Goal: Transaction & Acquisition: Download file/media

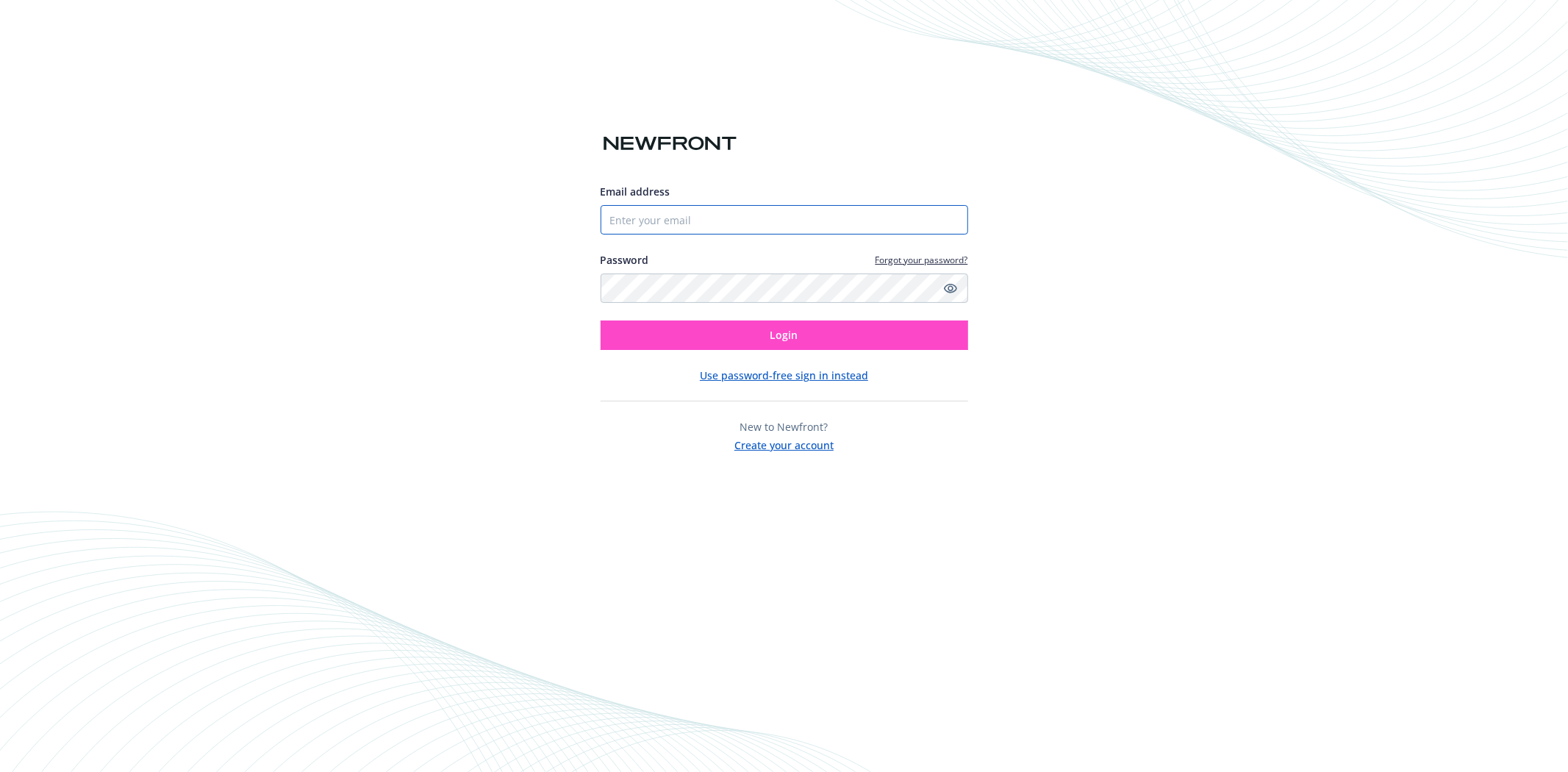
type input "bedmonds@parkplaceparking.com"
click at [785, 330] on span "Login" at bounding box center [785, 335] width 28 height 14
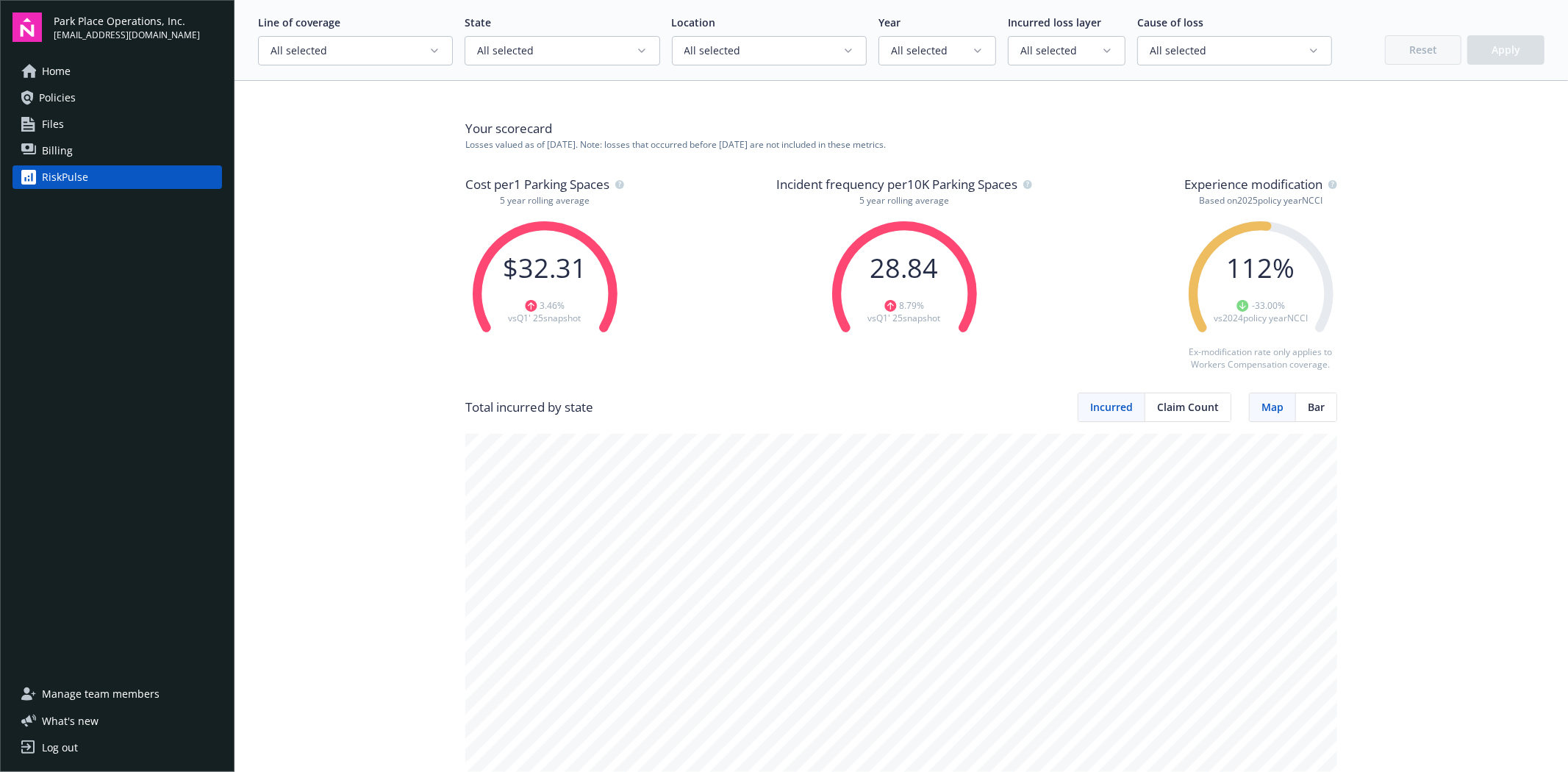
click at [68, 97] on span "Policies" at bounding box center [57, 98] width 36 height 23
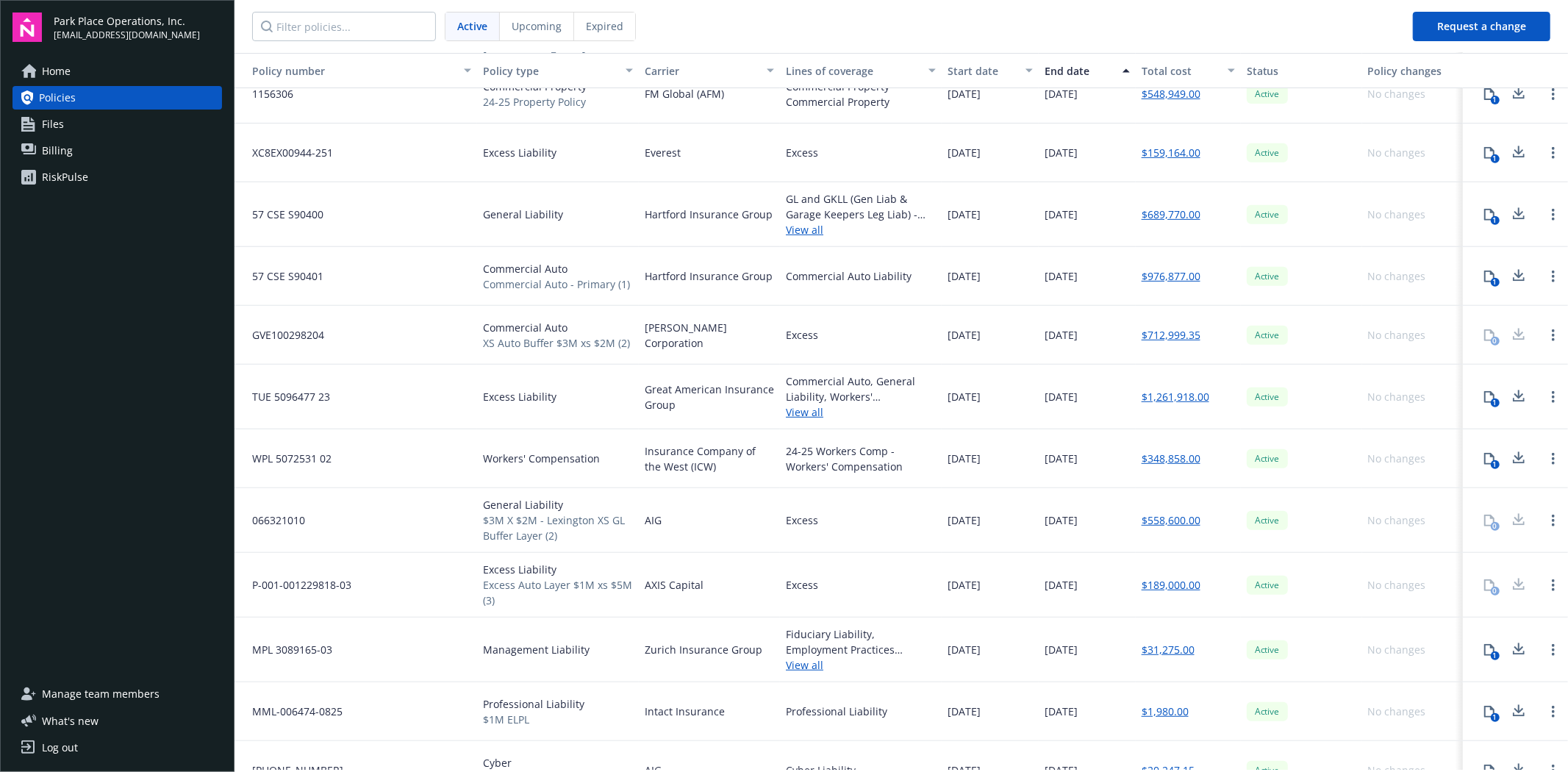
scroll to position [567, 0]
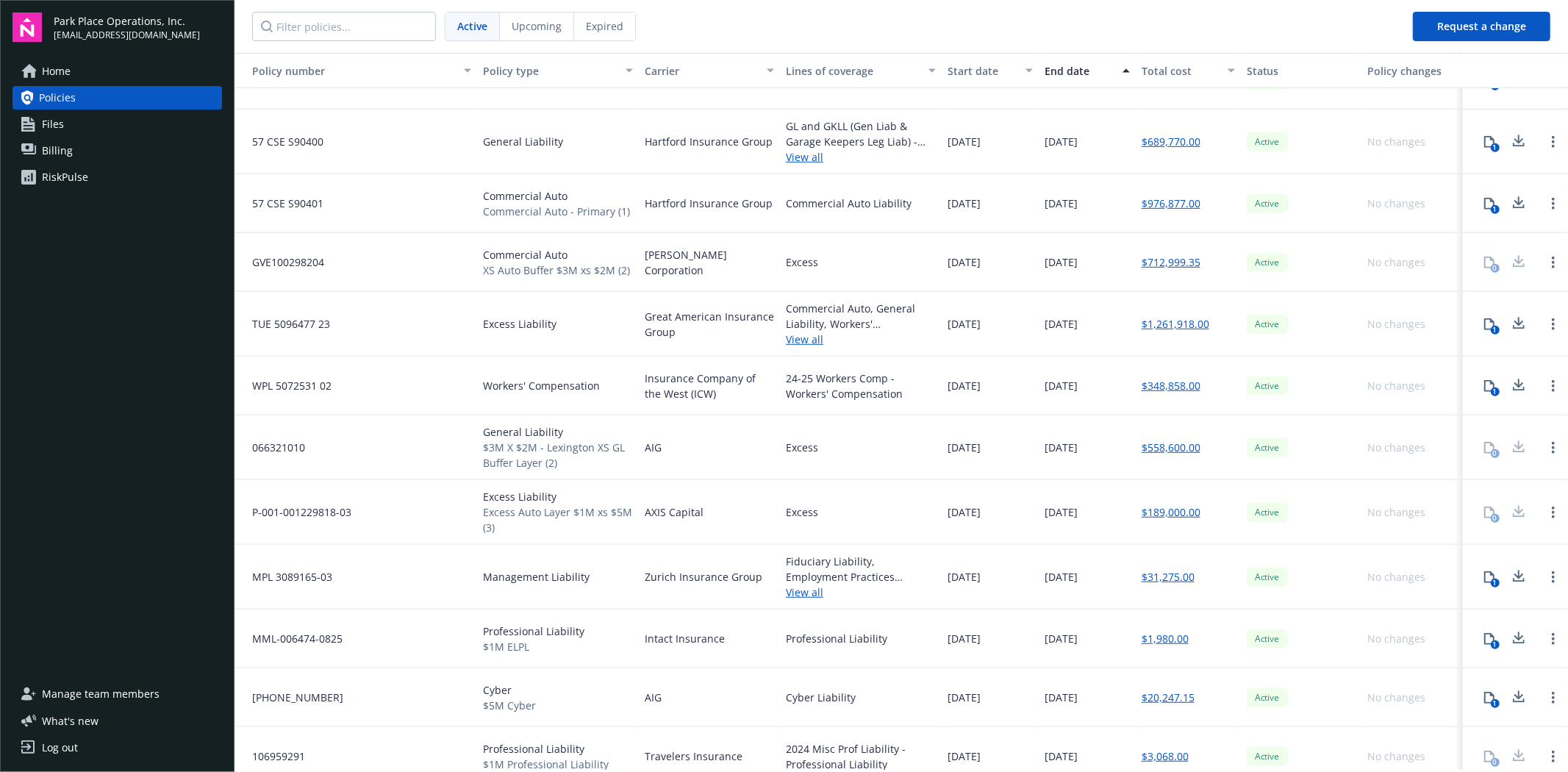
click at [1491, 388] on div "1" at bounding box center [1495, 392] width 9 height 9
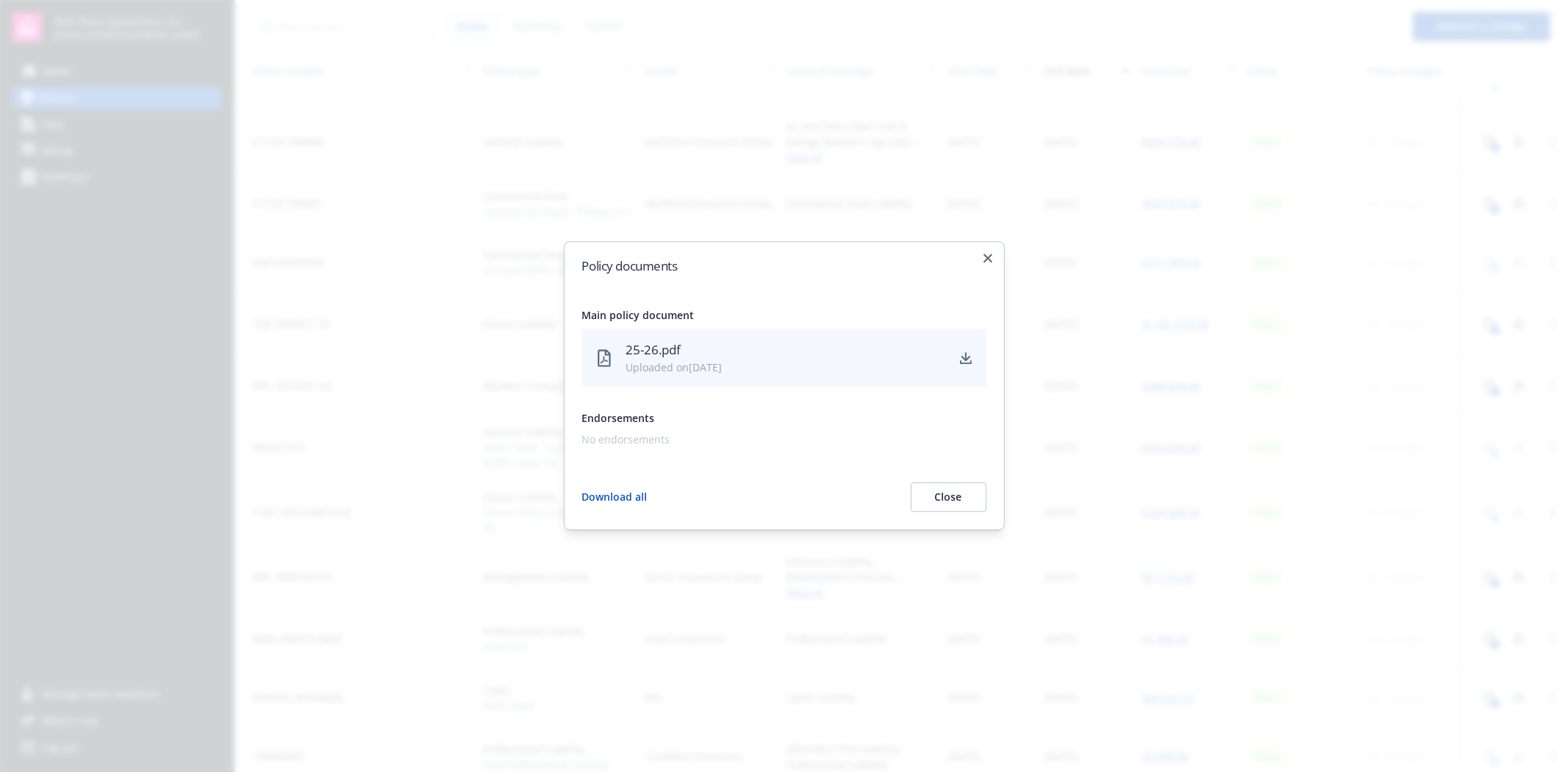
click at [949, 491] on button "Close" at bounding box center [948, 498] width 75 height 30
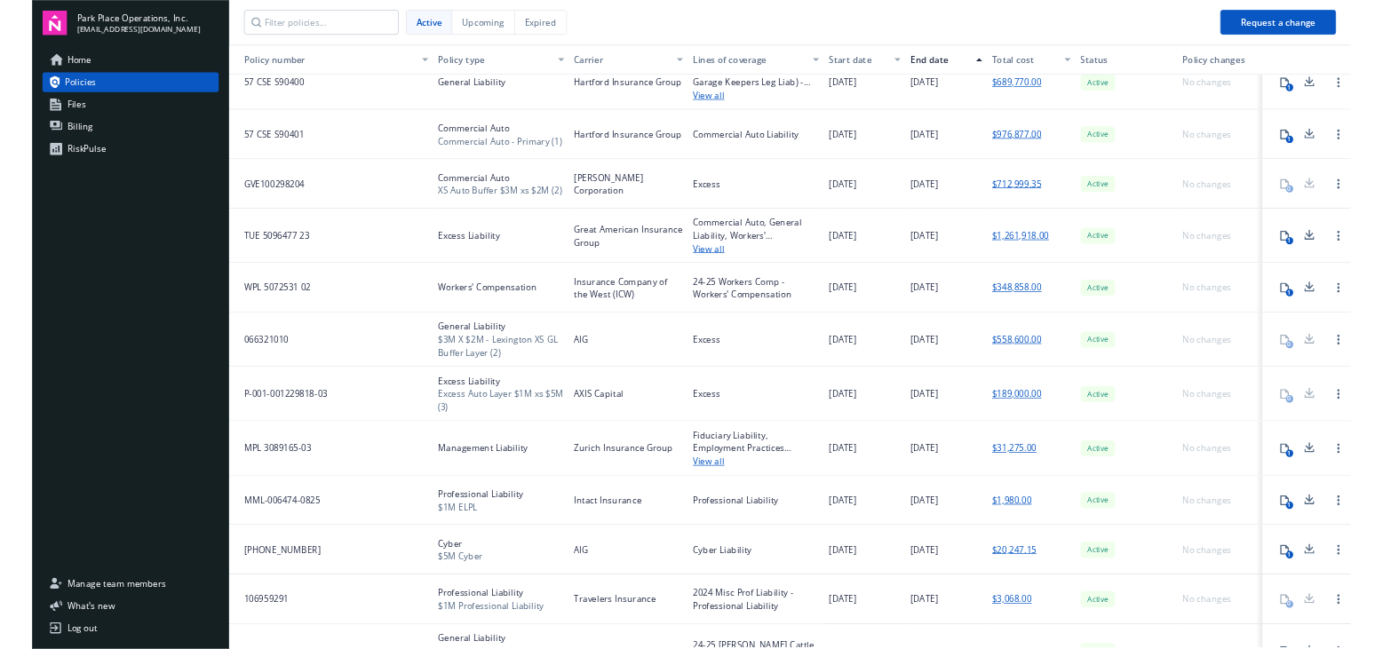
scroll to position [782, 0]
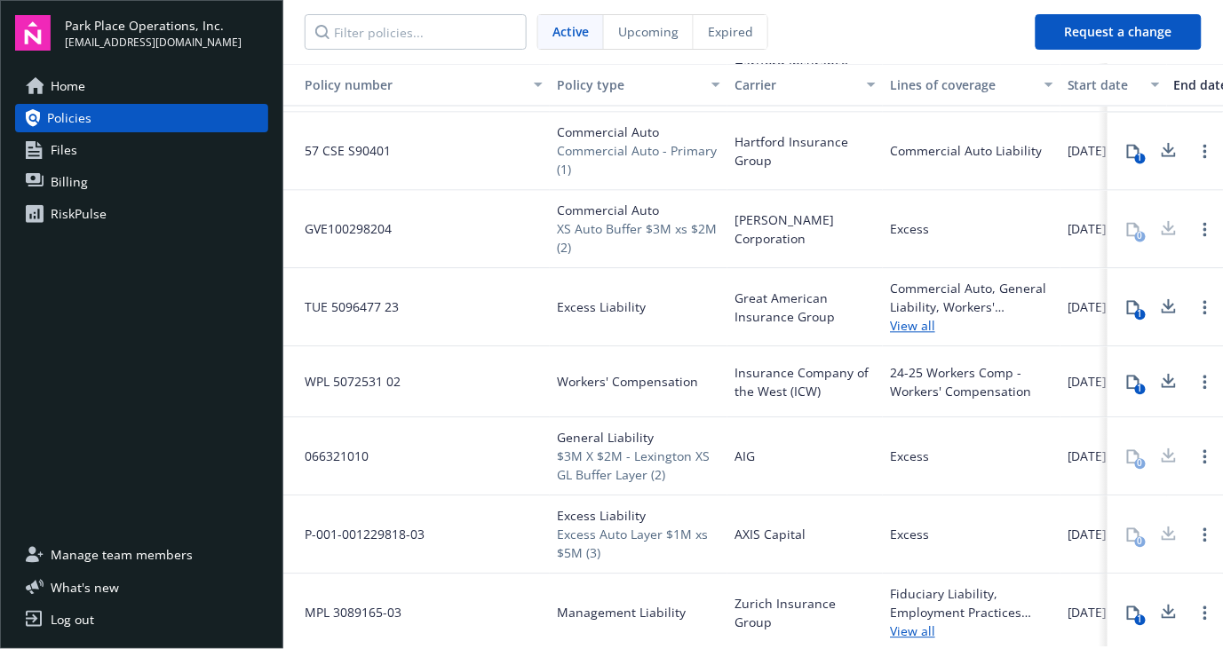
click at [634, 163] on span "Commercial Auto - Primary (1)" at bounding box center [638, 160] width 163 height 37
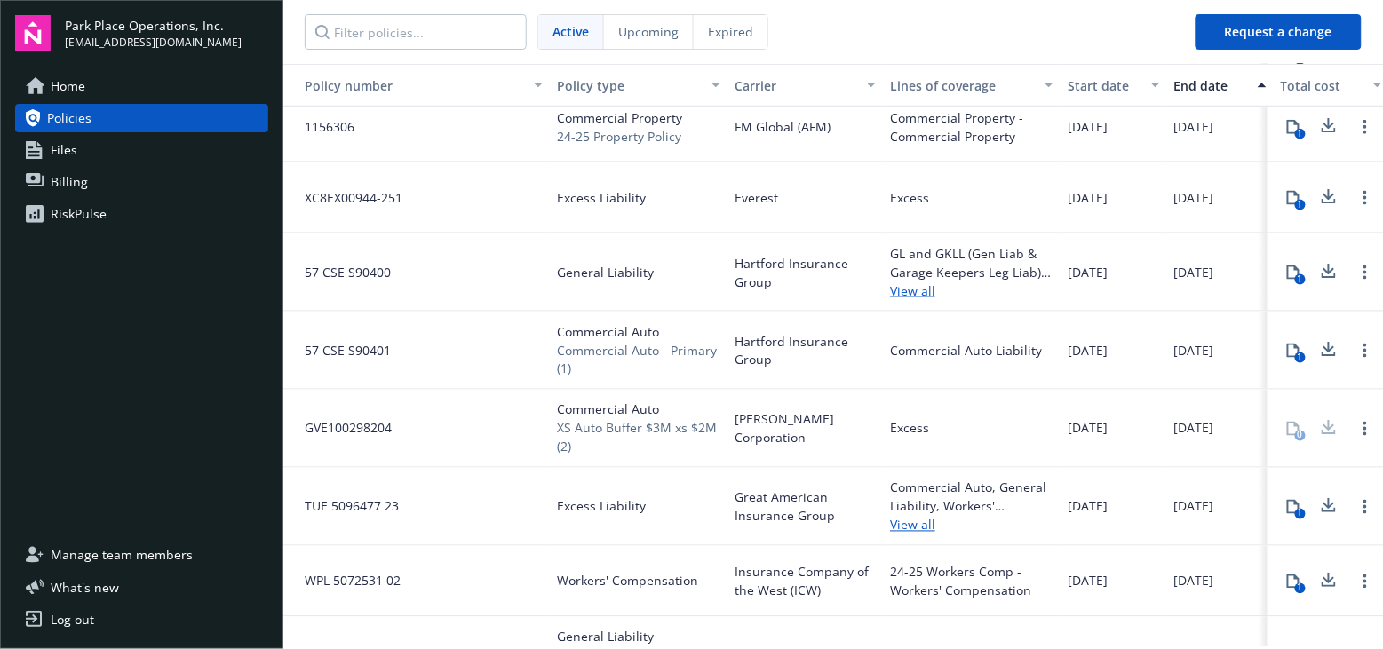
scroll to position [591, 0]
click at [1286, 190] on icon at bounding box center [1293, 197] width 14 height 14
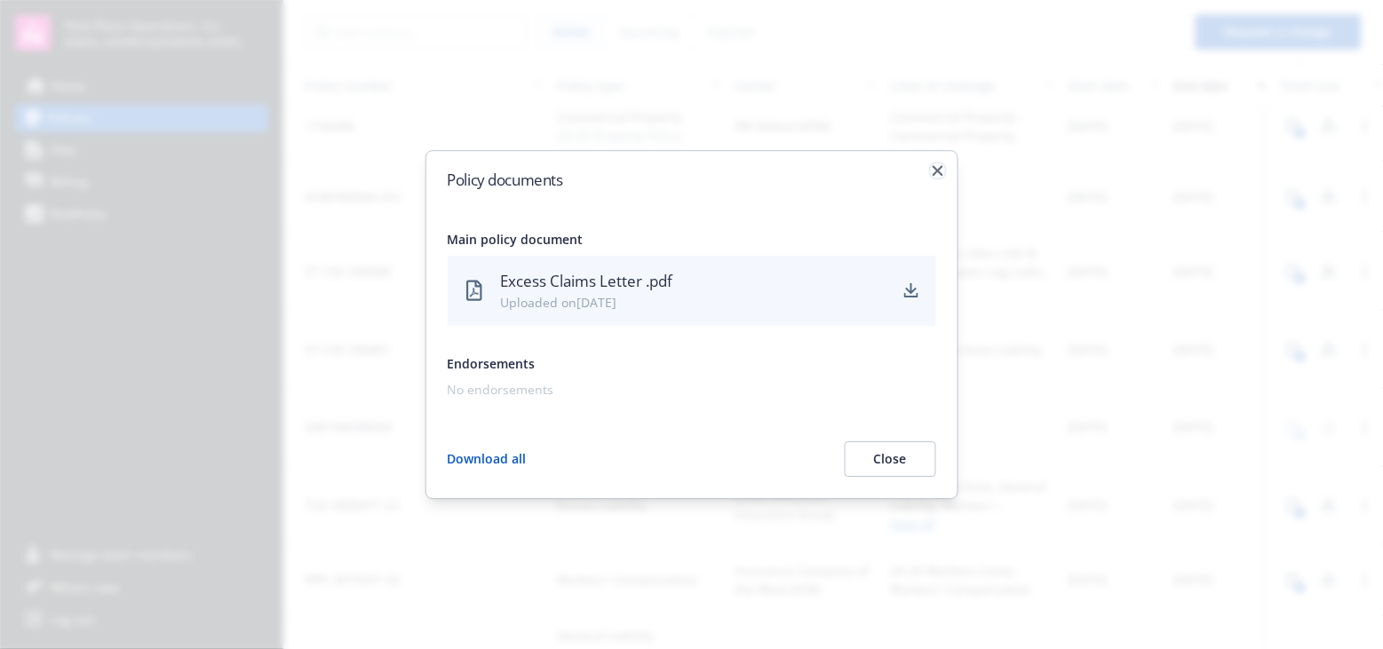
click at [938, 166] on icon "button" at bounding box center [937, 170] width 11 height 11
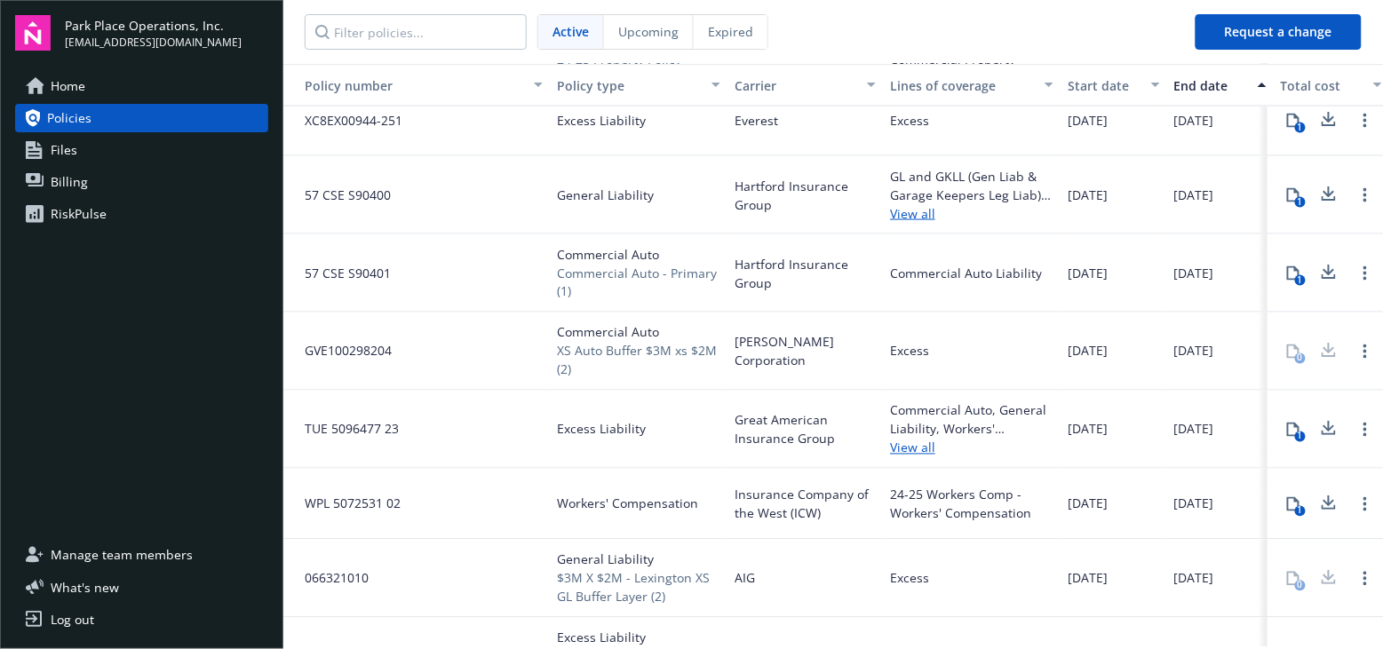
scroll to position [690, 0]
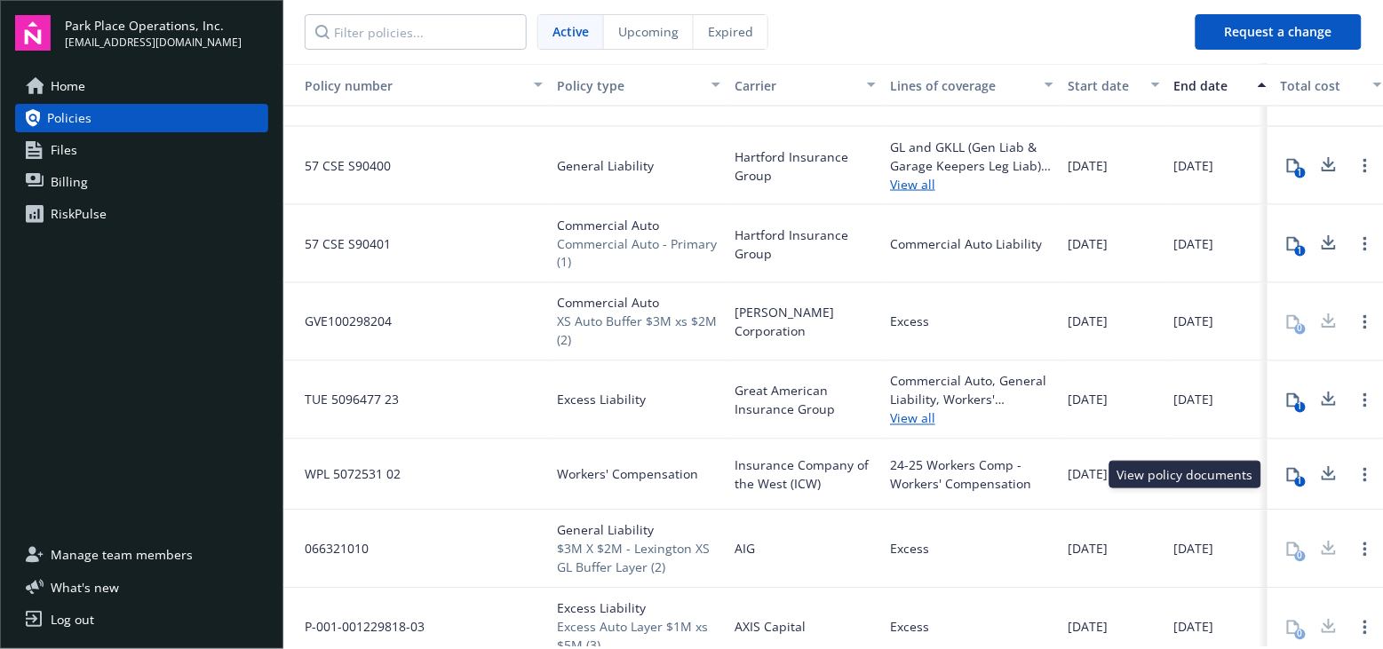
click at [1286, 472] on icon at bounding box center [1293, 475] width 14 height 14
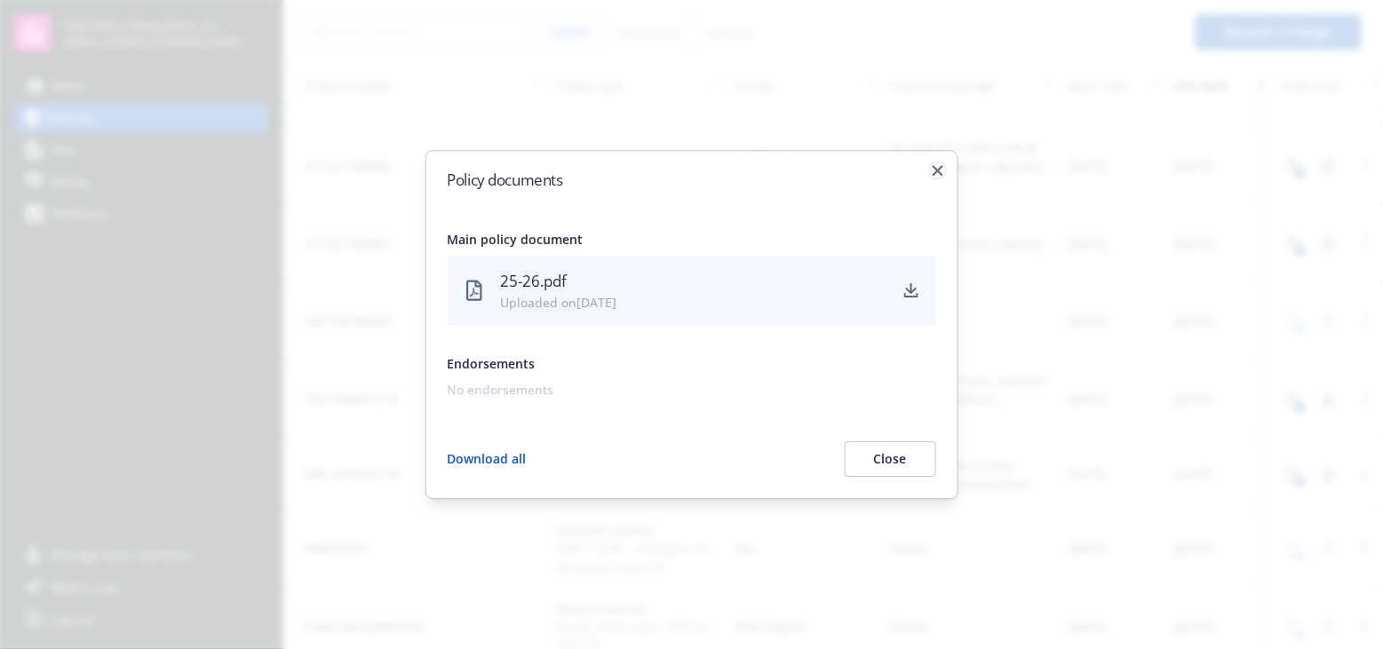
click at [941, 167] on icon "button" at bounding box center [937, 170] width 11 height 11
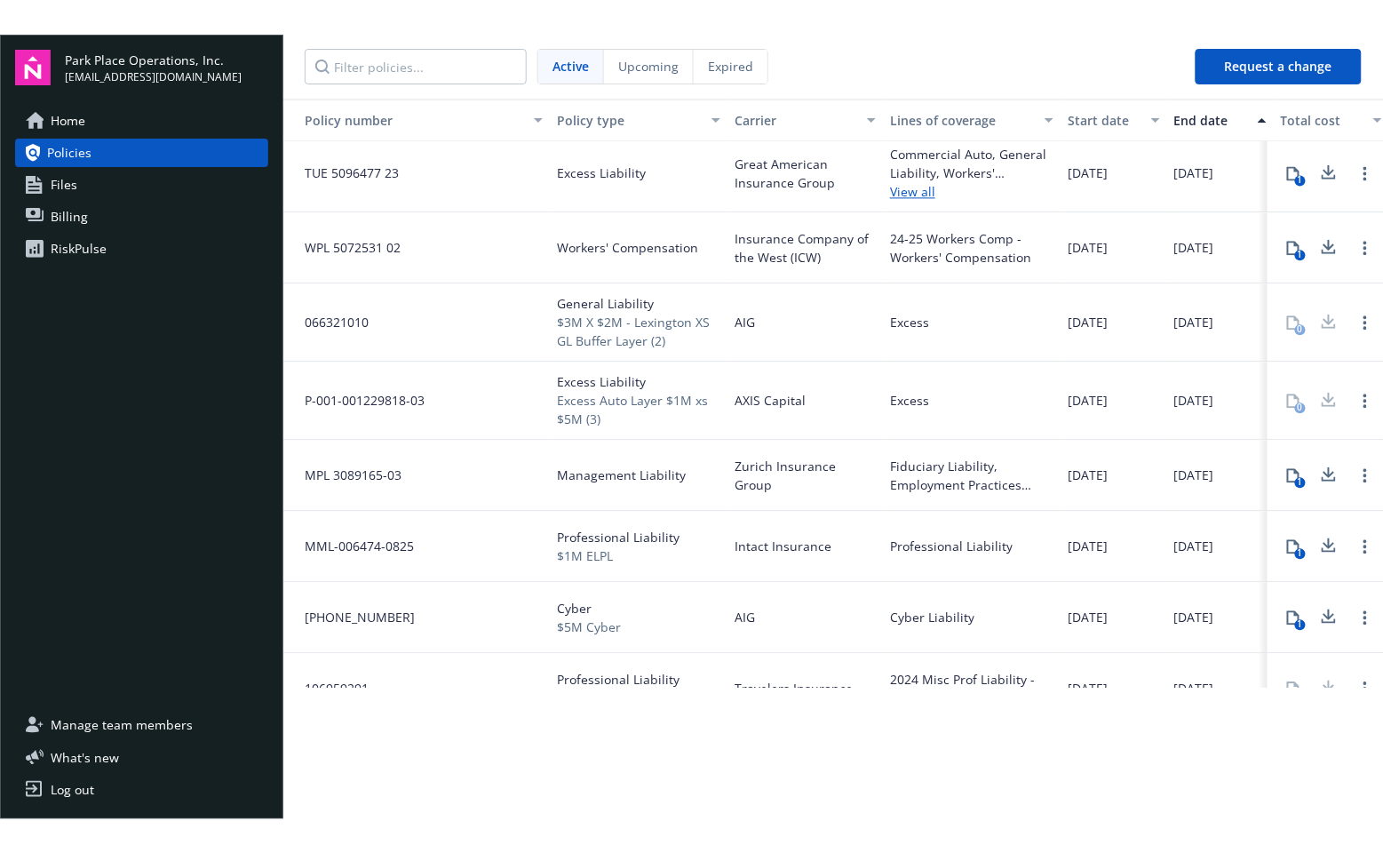
scroll to position [947, 0]
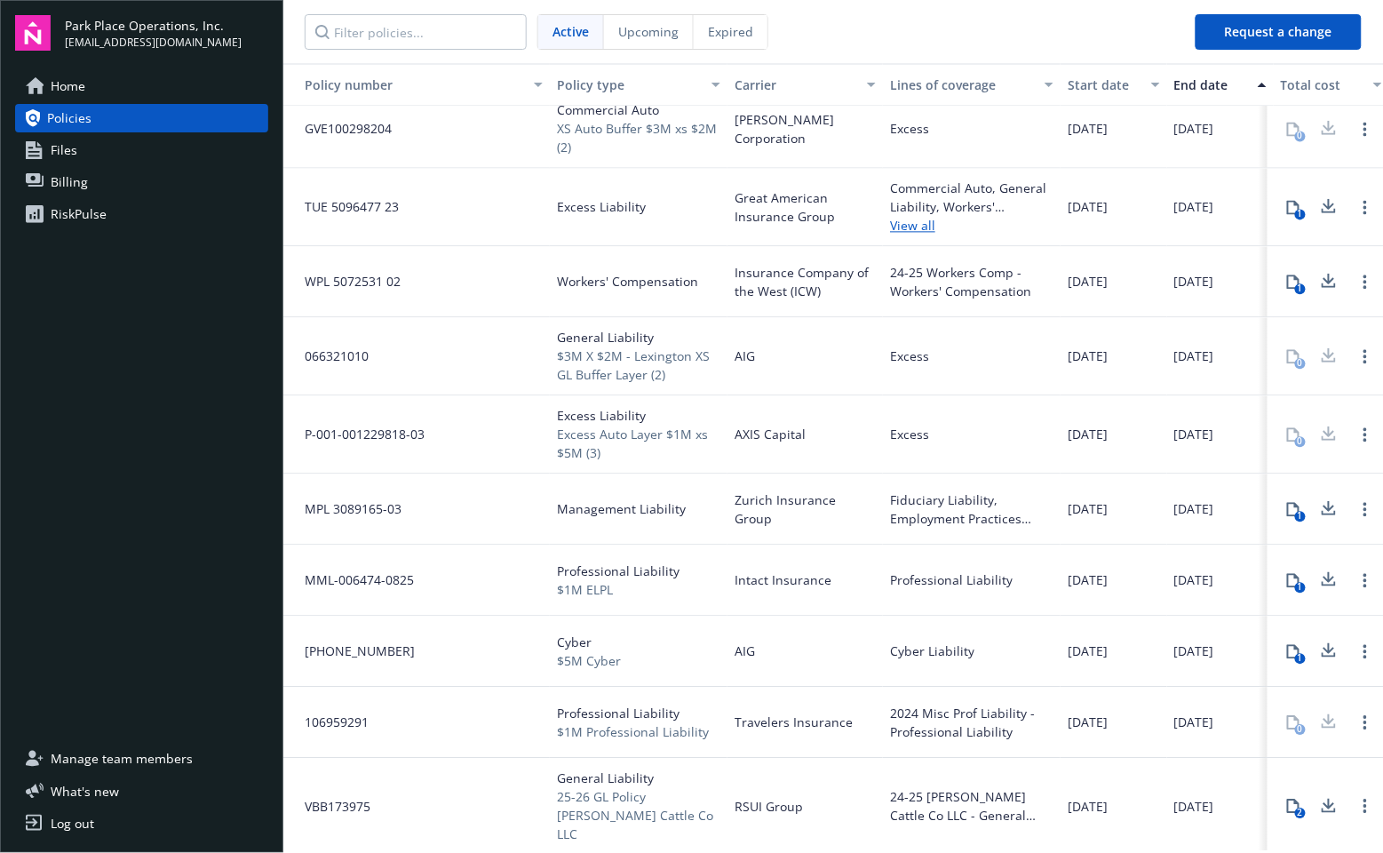
click at [793, 215] on span "Great American Insurance Group" at bounding box center [804, 207] width 141 height 37
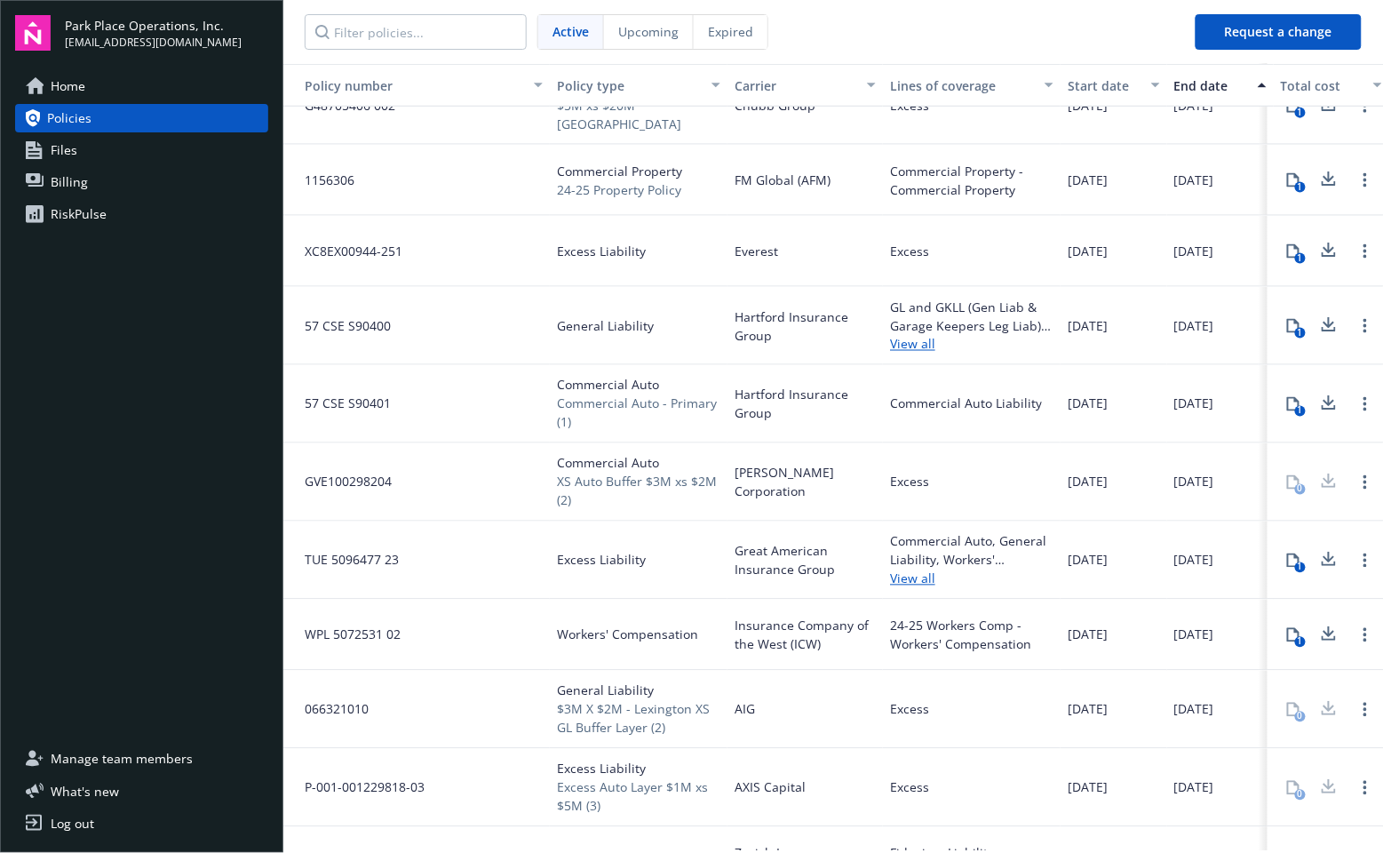
scroll to position [559, 0]
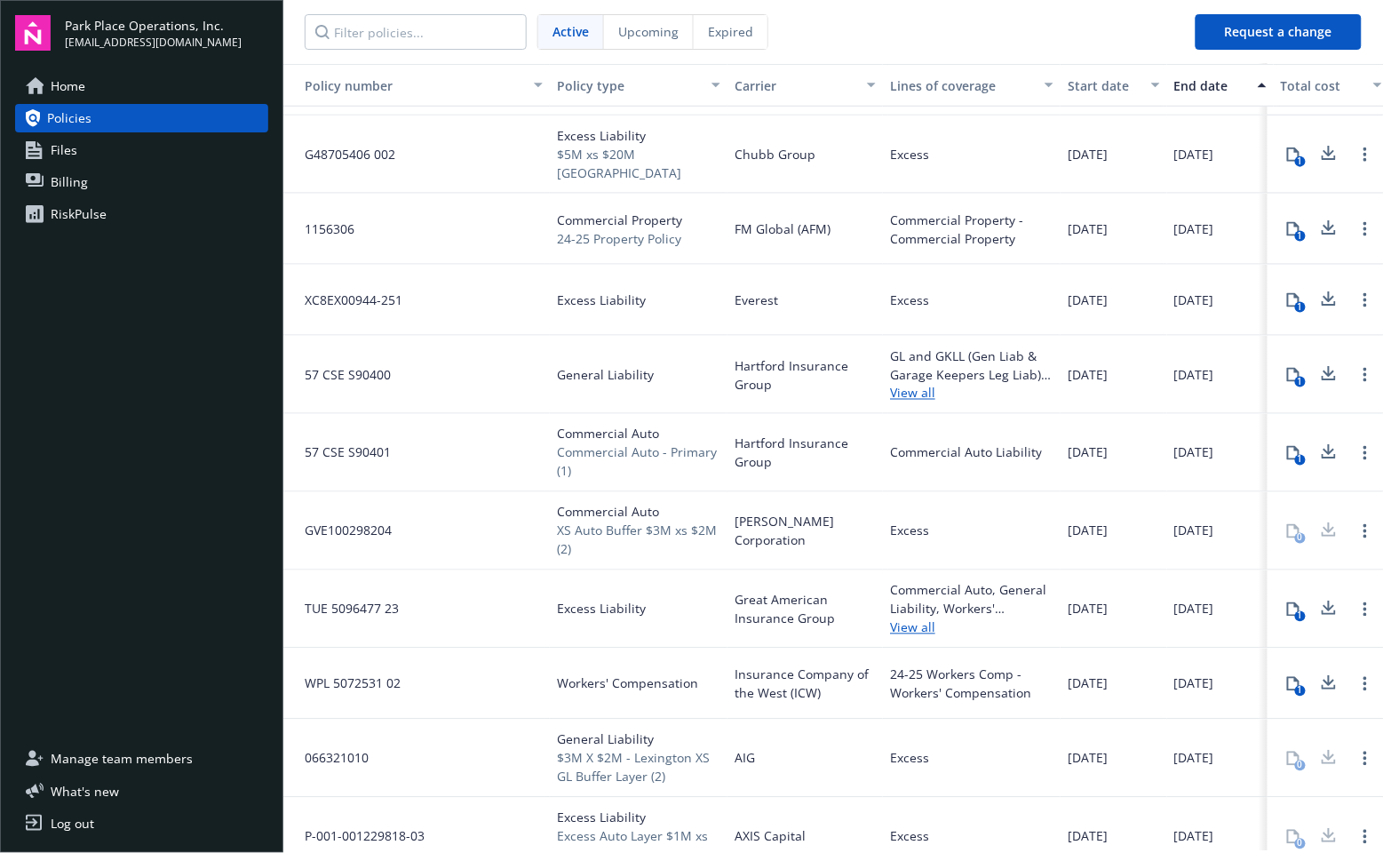
click at [1286, 295] on icon at bounding box center [1293, 300] width 14 height 14
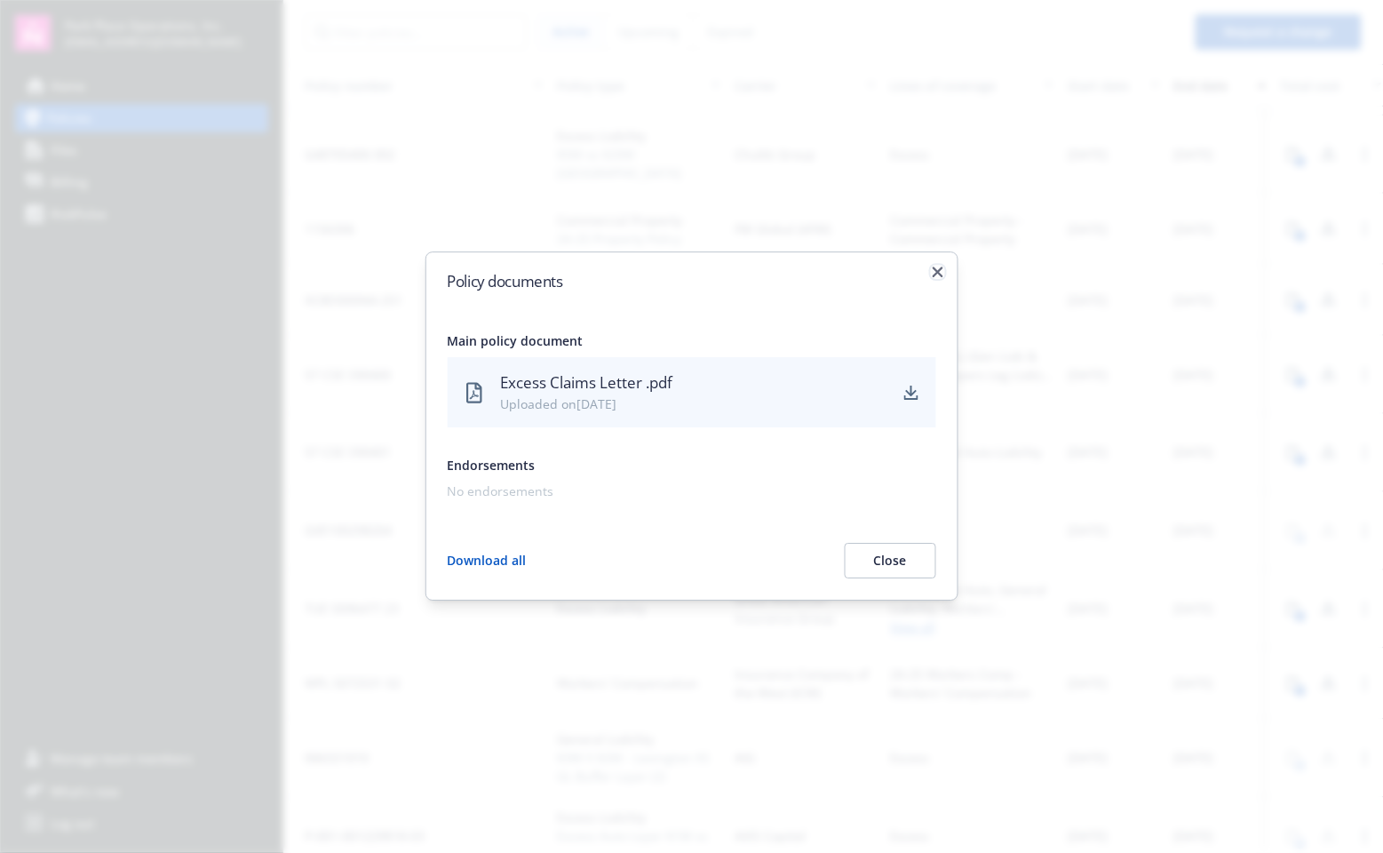
click at [937, 273] on icon "button" at bounding box center [937, 271] width 11 height 11
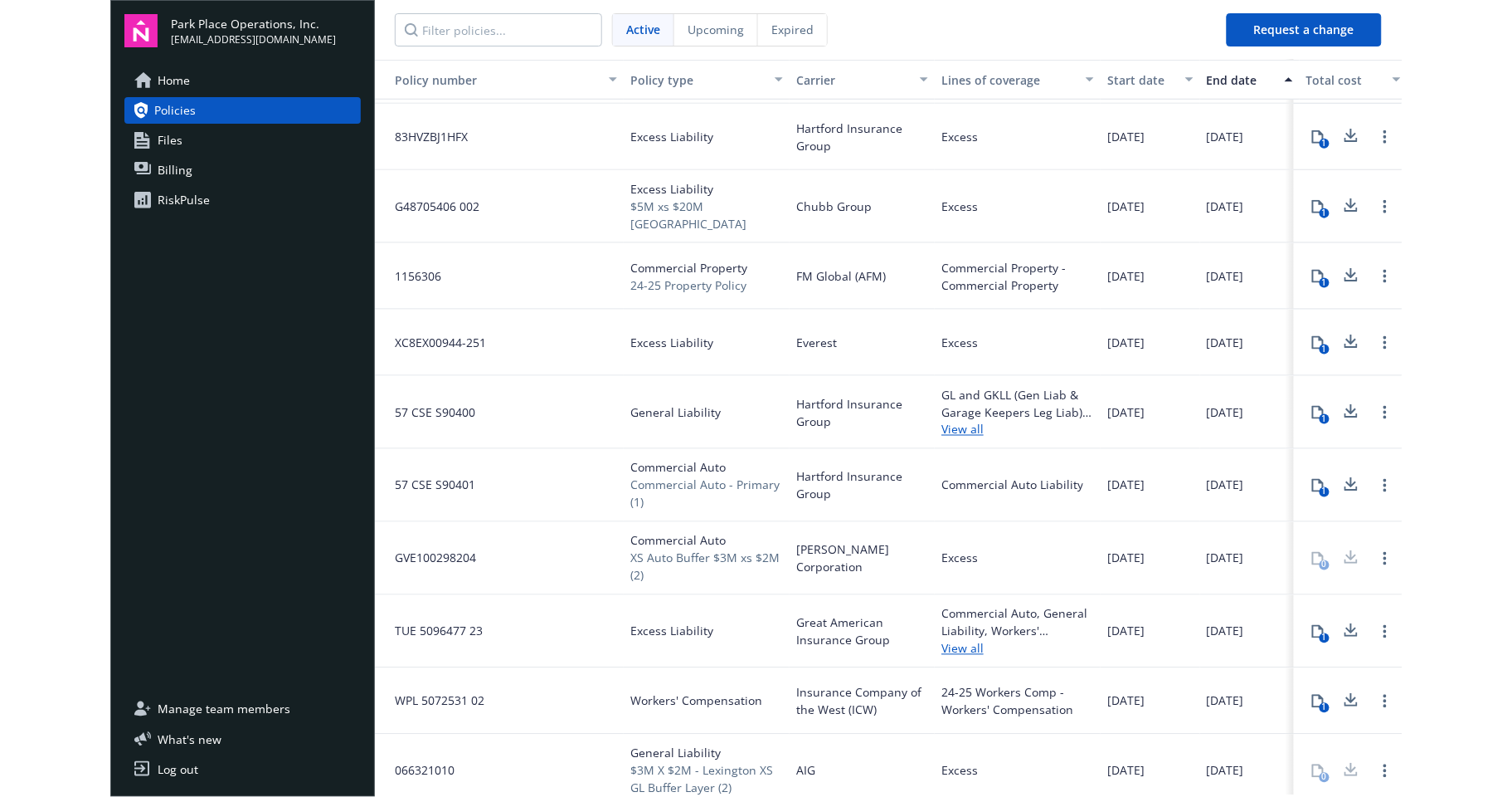
scroll to position [430, 0]
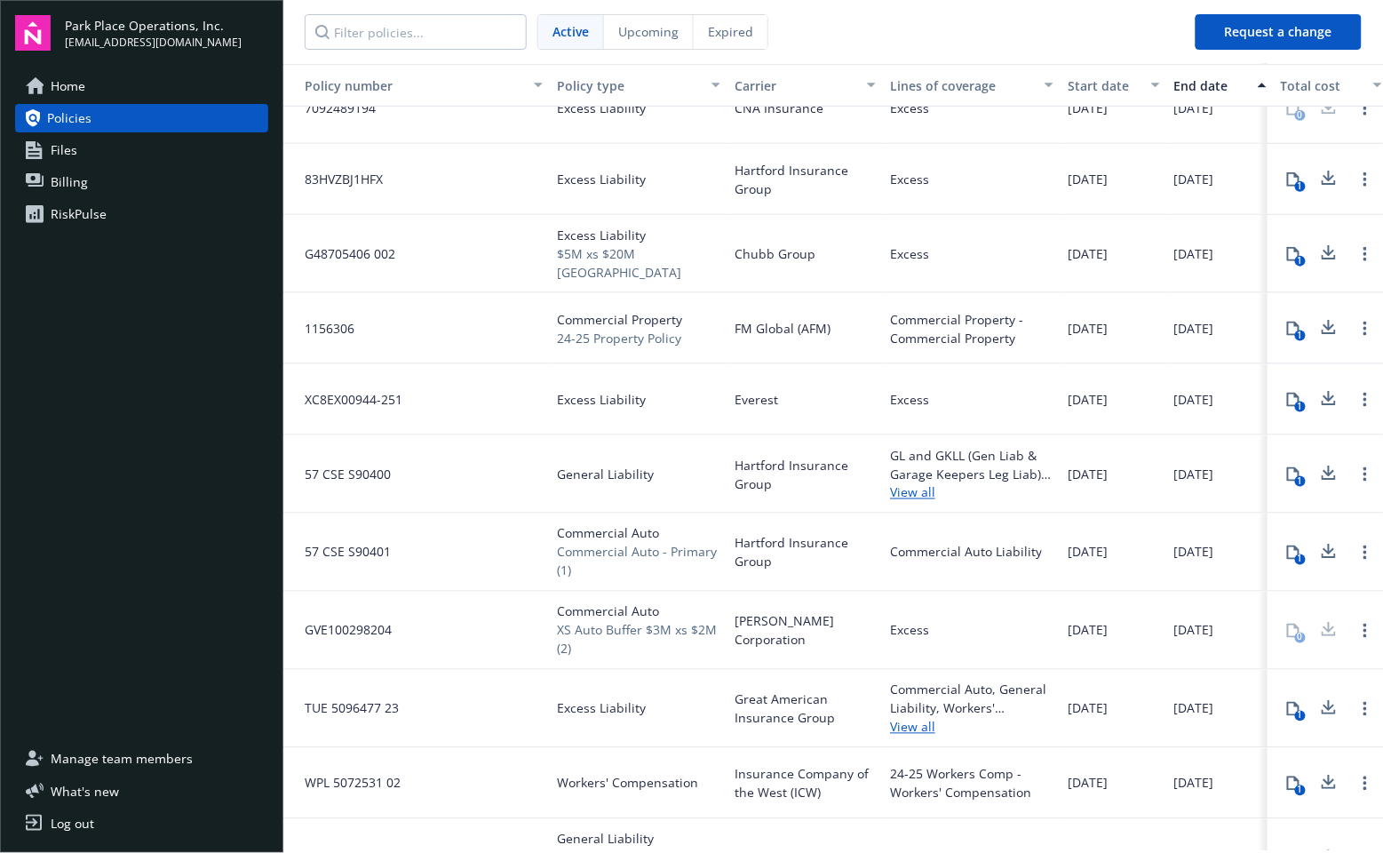
click at [1286, 249] on icon at bounding box center [1293, 254] width 14 height 14
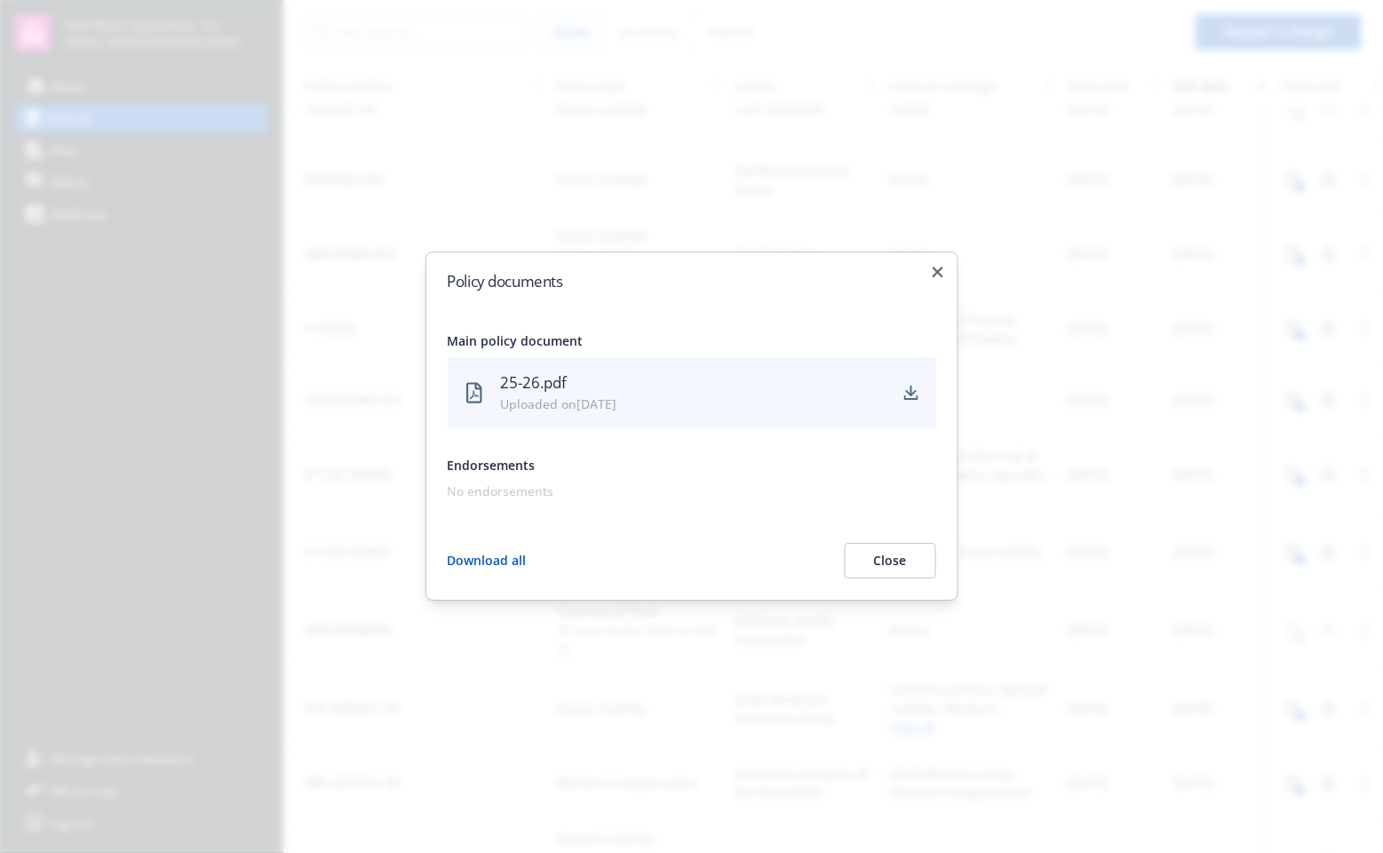
click at [945, 272] on div "Policy documents Main policy document 25-26.pdf Uploaded on 08/26/2025 Endorsem…" at bounding box center [691, 425] width 533 height 349
click at [932, 269] on icon "button" at bounding box center [937, 271] width 11 height 11
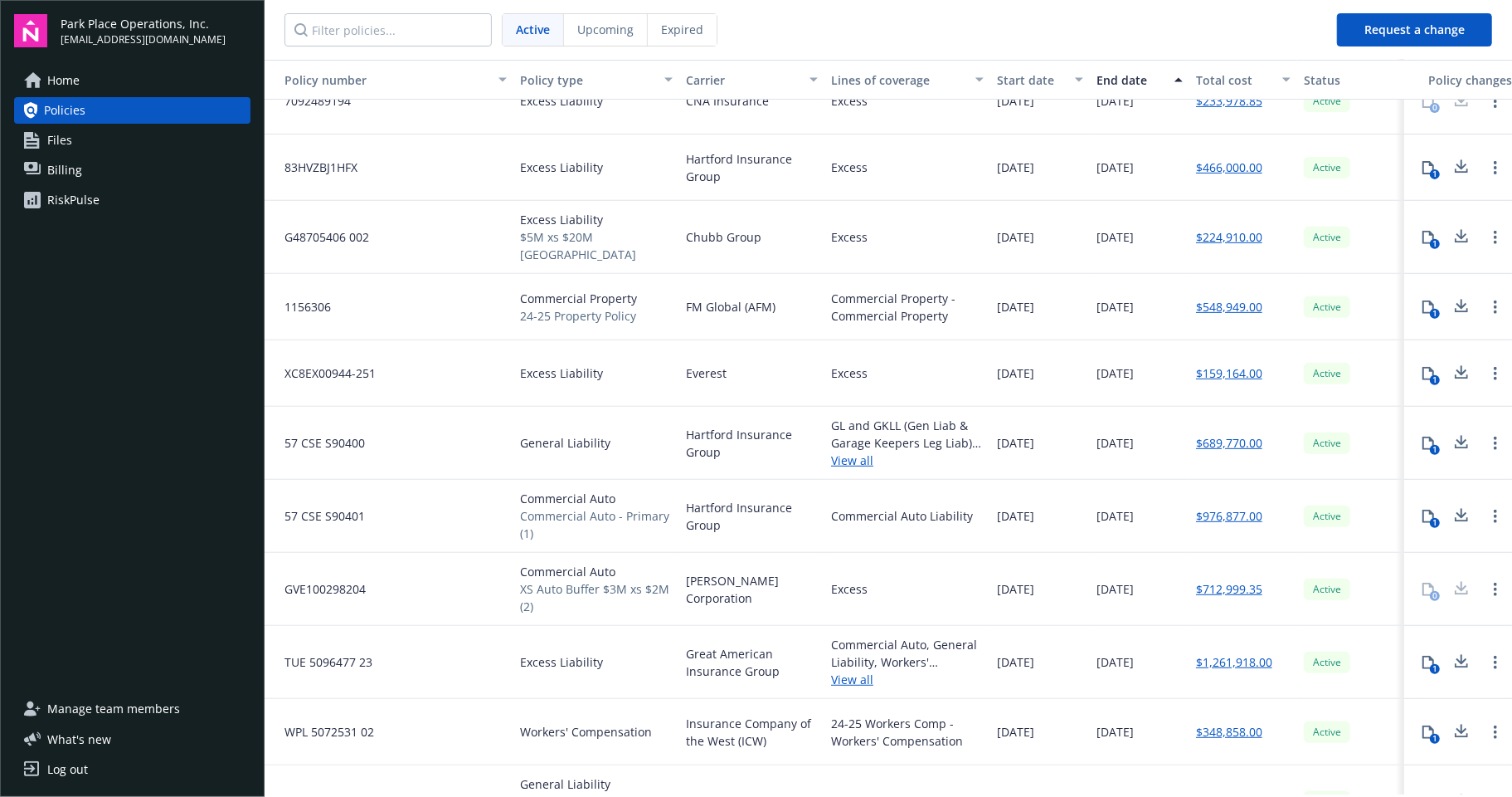
click at [1240, 234] on link "$224,910.00" at bounding box center [1229, 236] width 66 height 18
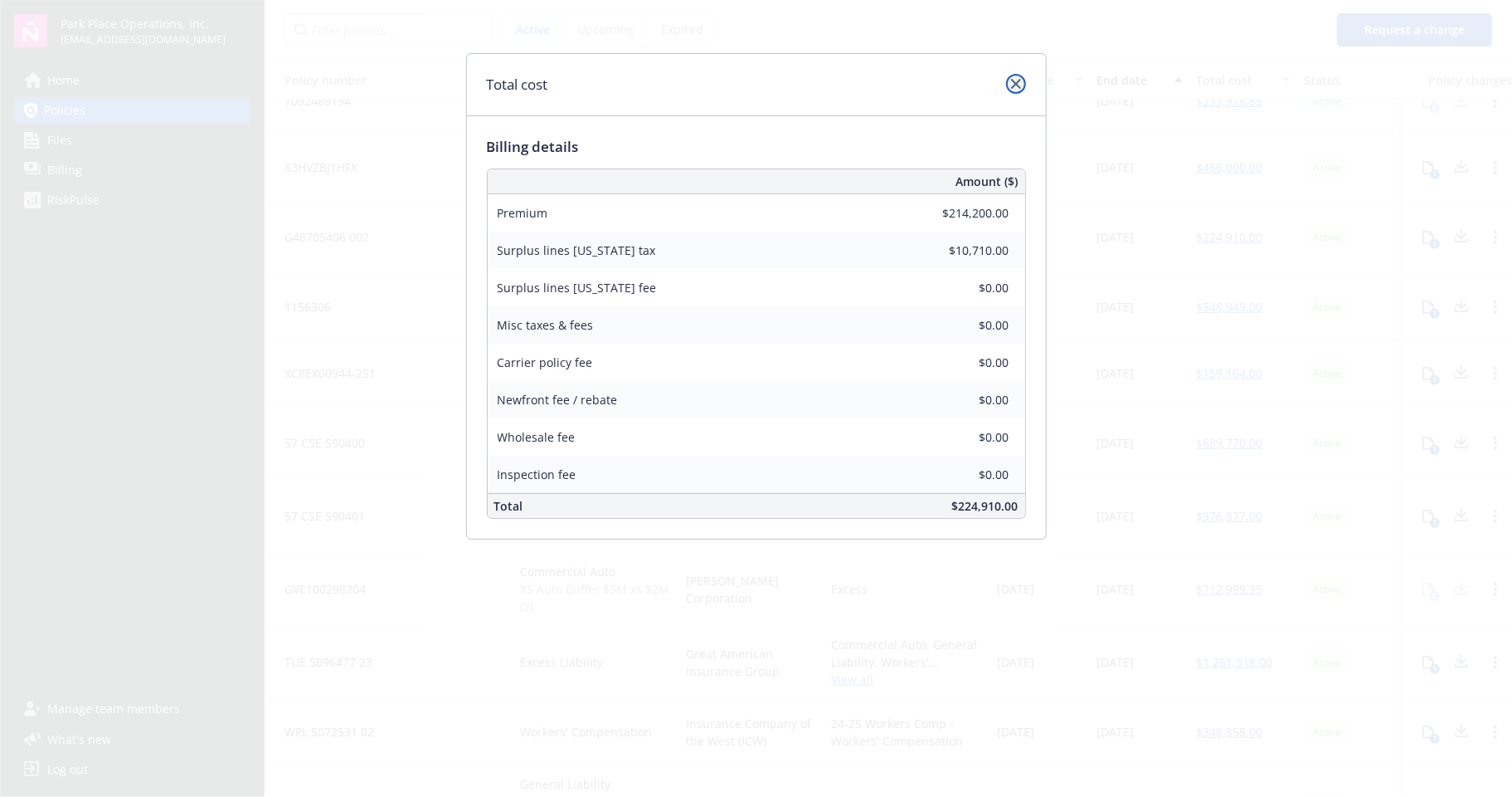
click at [1024, 80] on link "close" at bounding box center [1015, 83] width 20 height 20
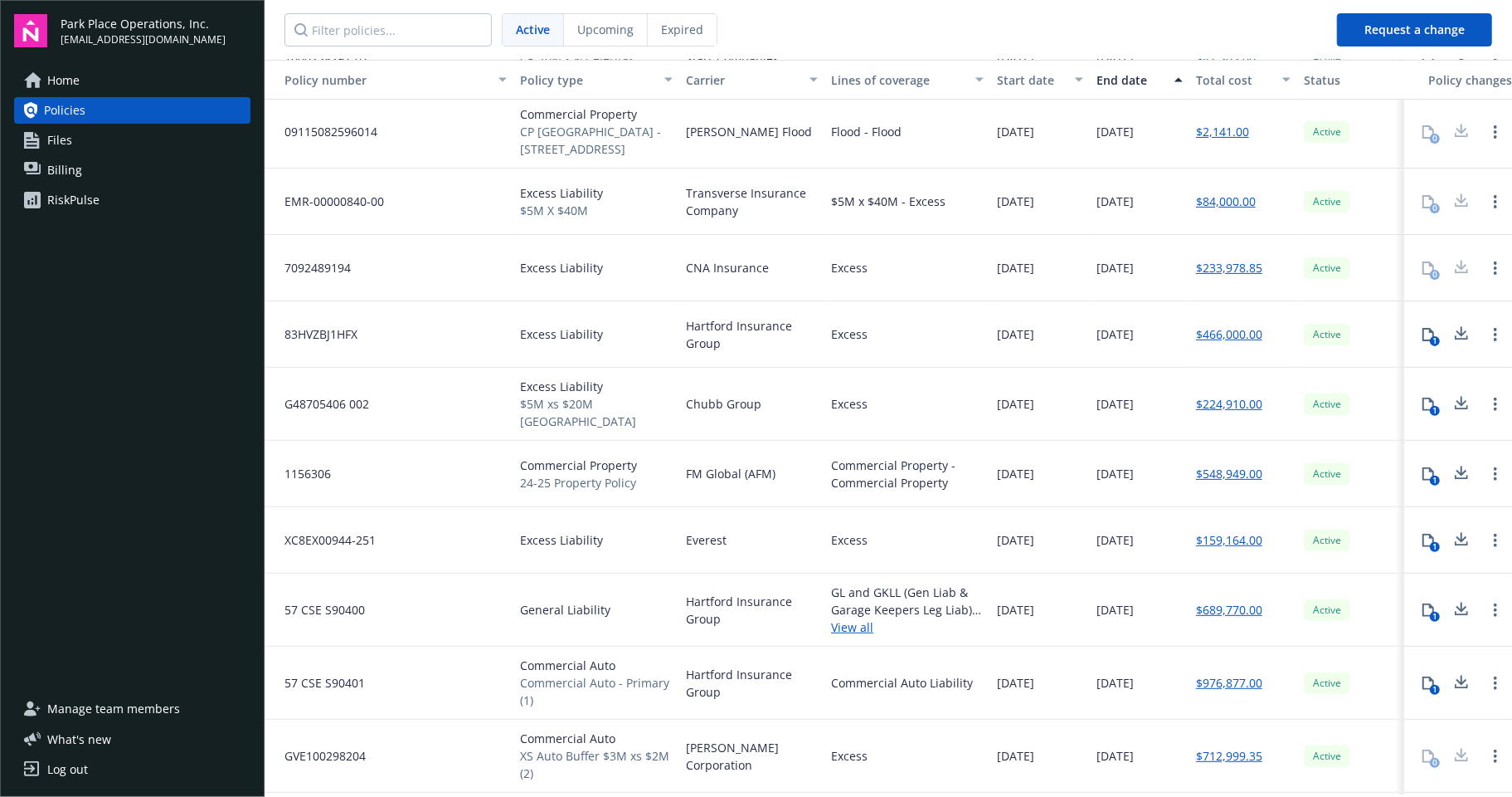
scroll to position [368, 0]
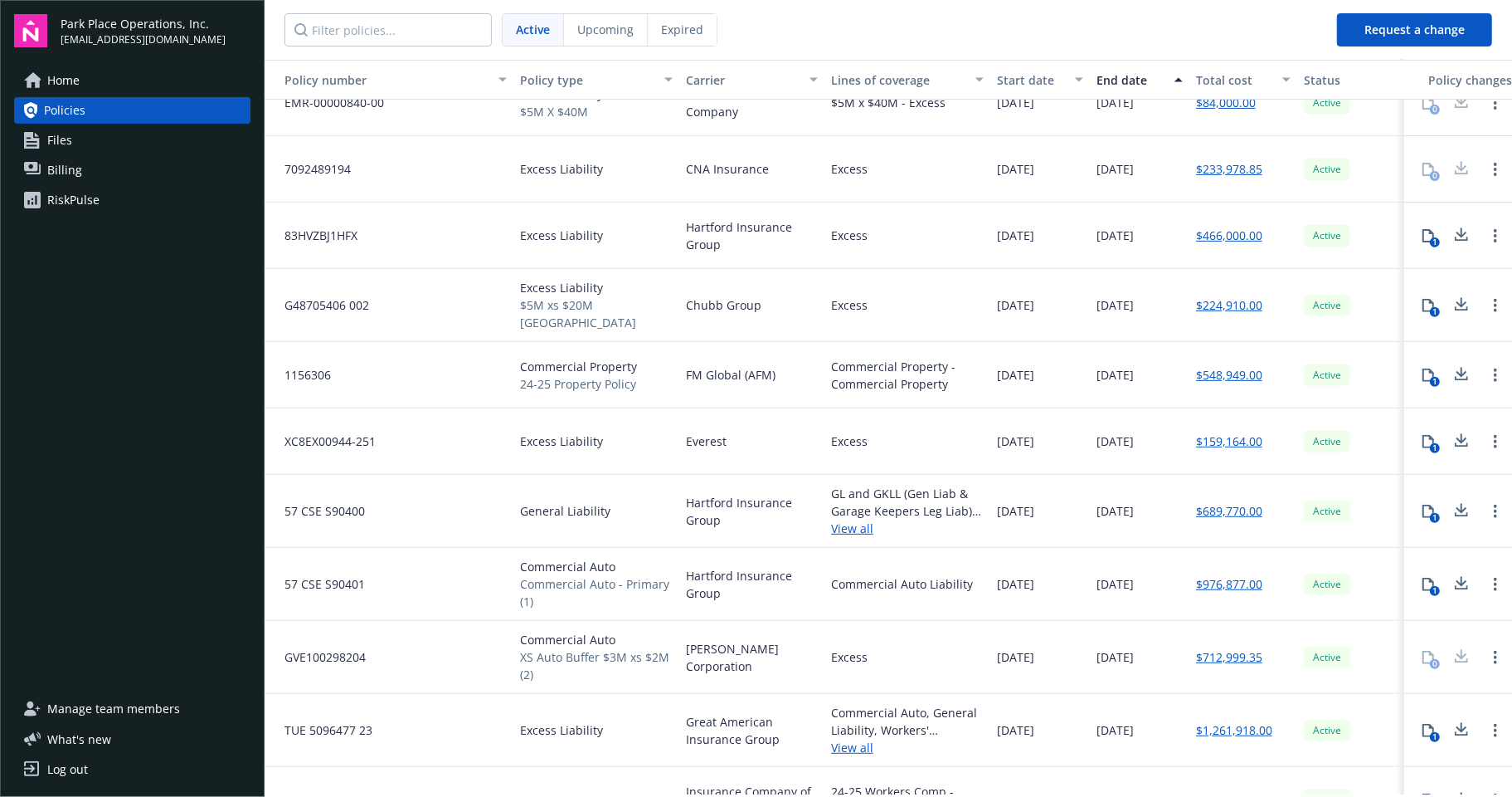
click at [742, 300] on span "Chubb Group" at bounding box center [723, 305] width 76 height 18
click at [1421, 304] on icon at bounding box center [1428, 306] width 13 height 13
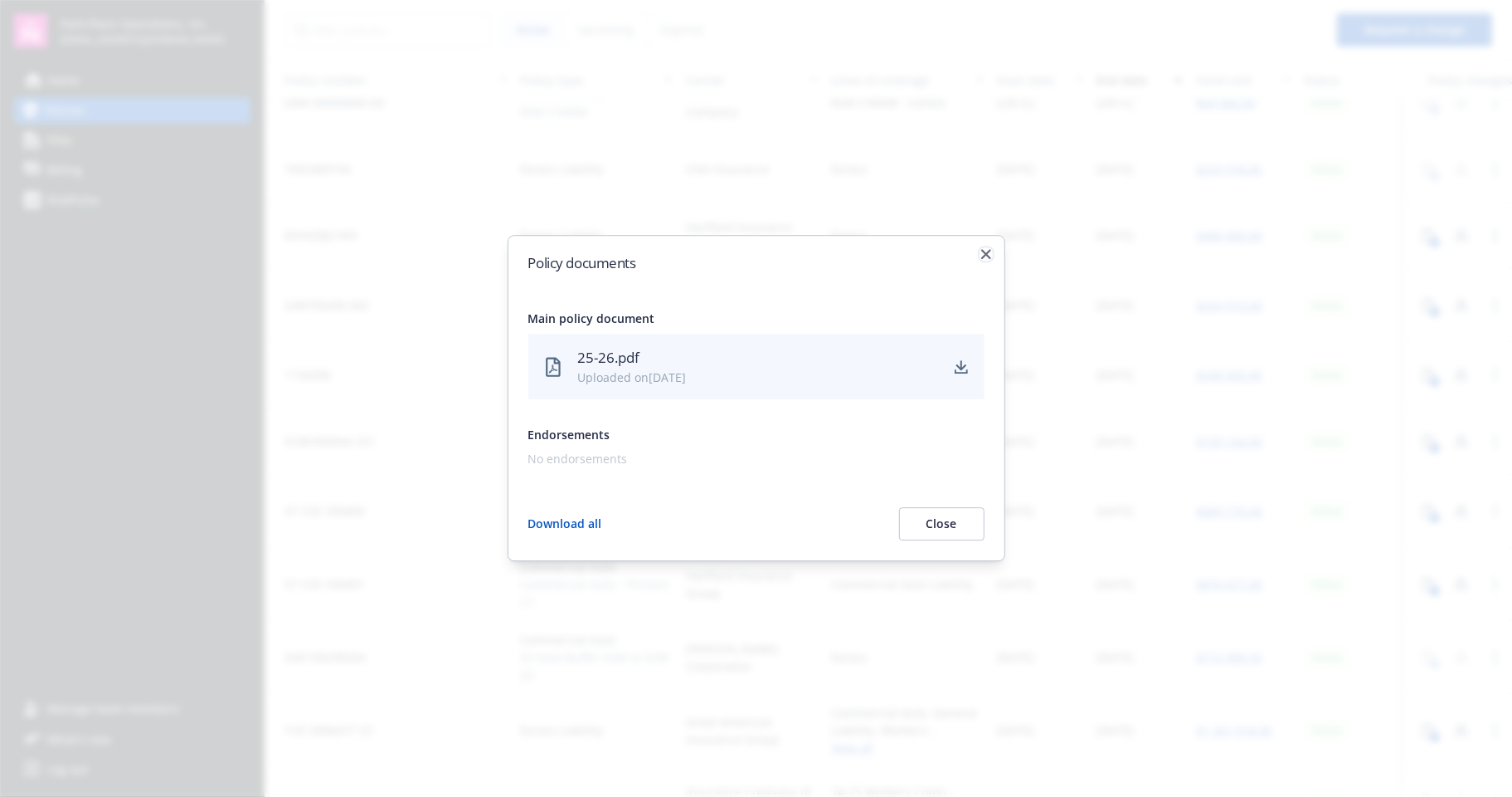
click at [988, 251] on icon "button" at bounding box center [986, 253] width 10 height 10
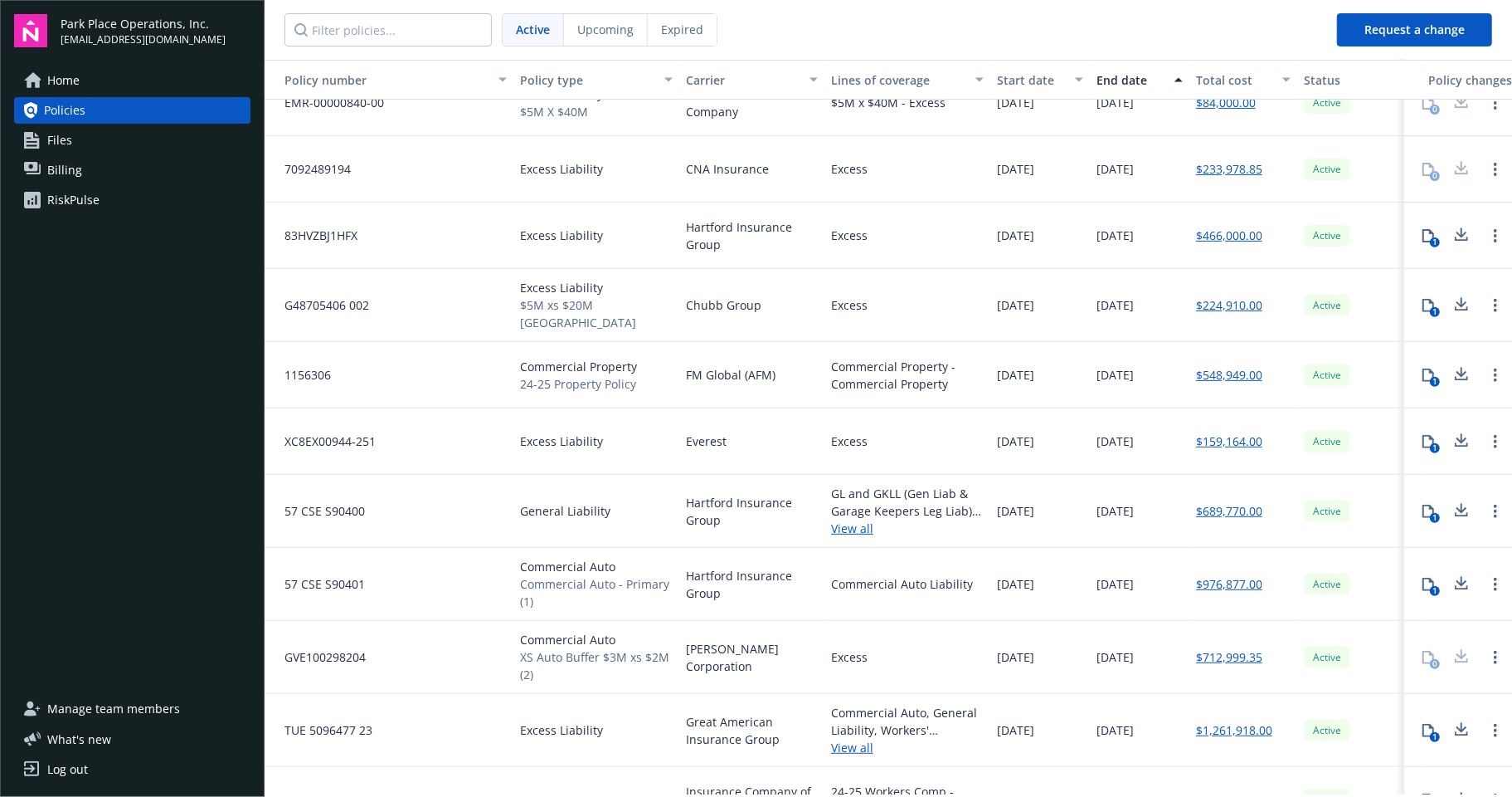
click at [177, 650] on div "Home Policies Files Billing RiskPulse" at bounding box center [132, 371] width 236 height 608
click at [97, 172] on link "Billing" at bounding box center [132, 170] width 236 height 26
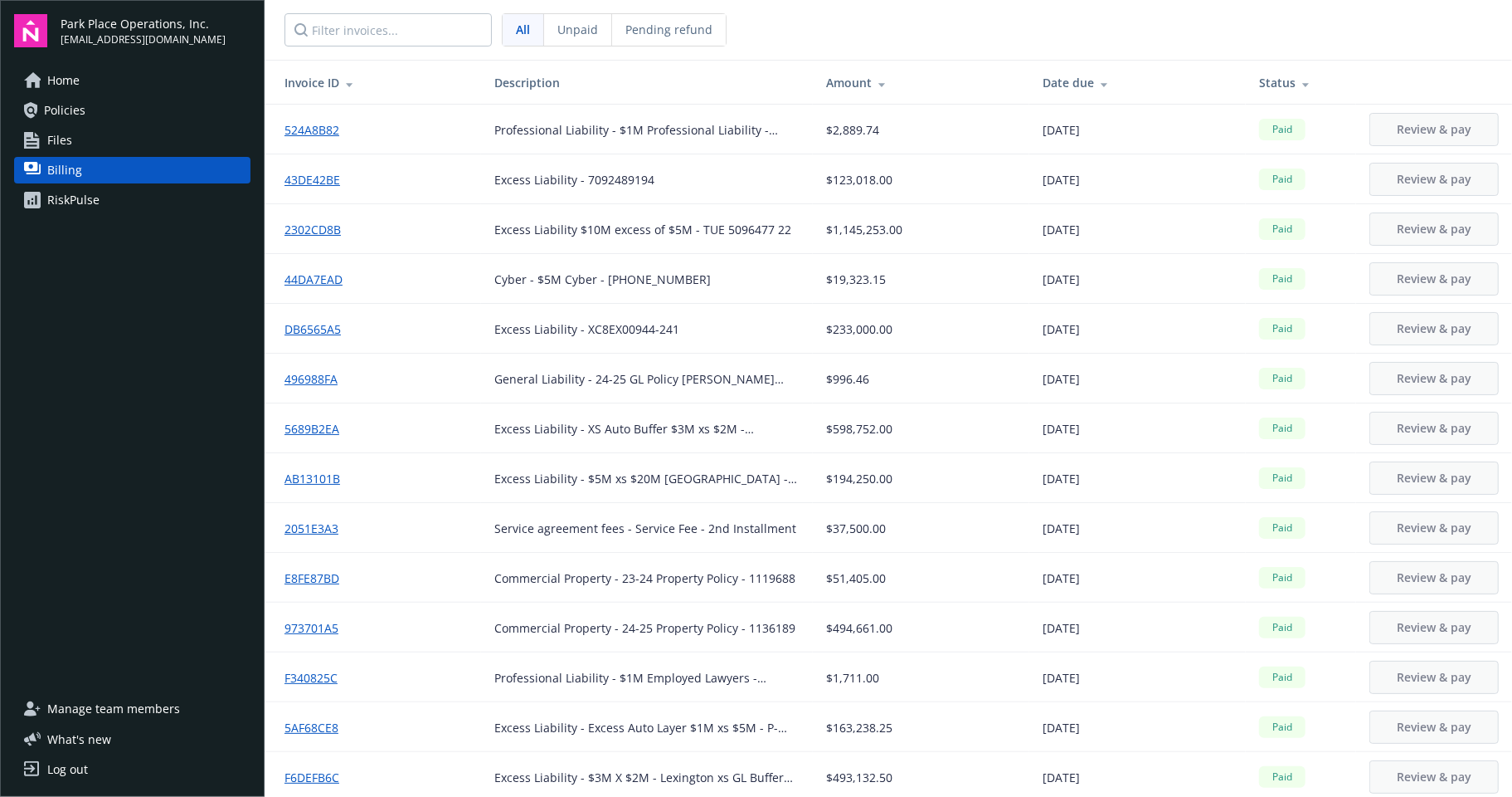
scroll to position [93, 0]
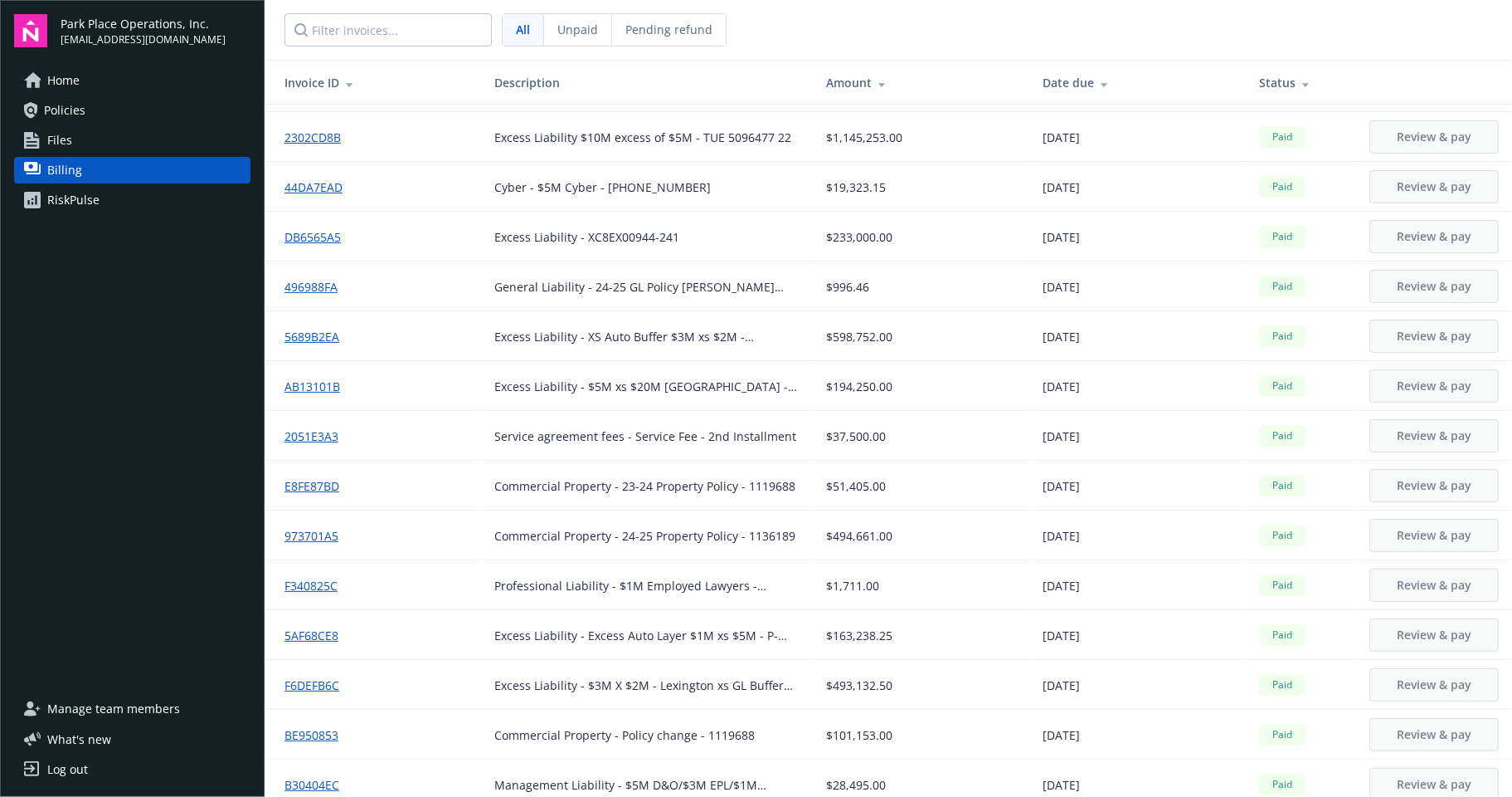
click at [305, 234] on link "DB6565A5" at bounding box center [319, 236] width 70 height 18
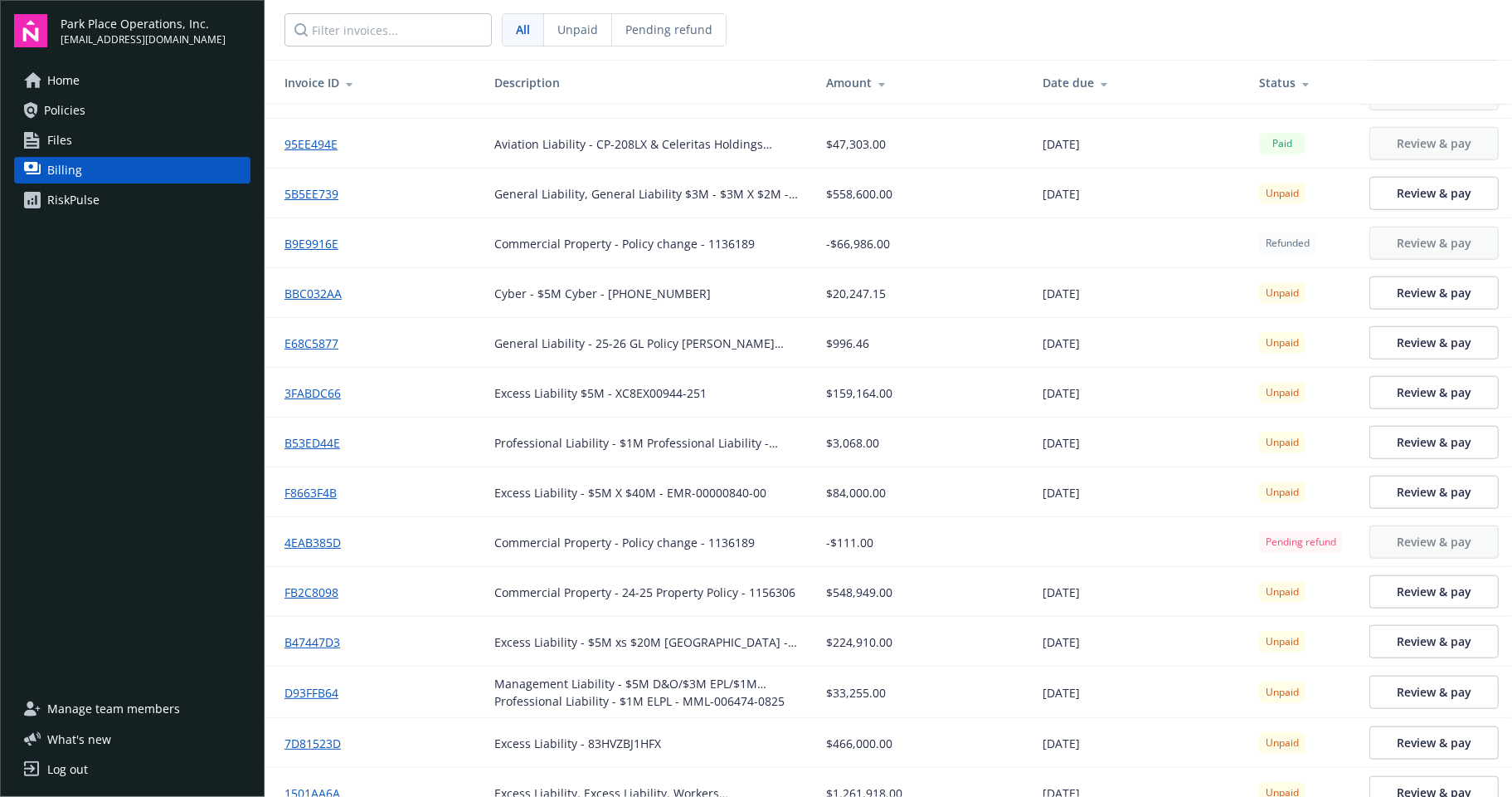
scroll to position [1014, 0]
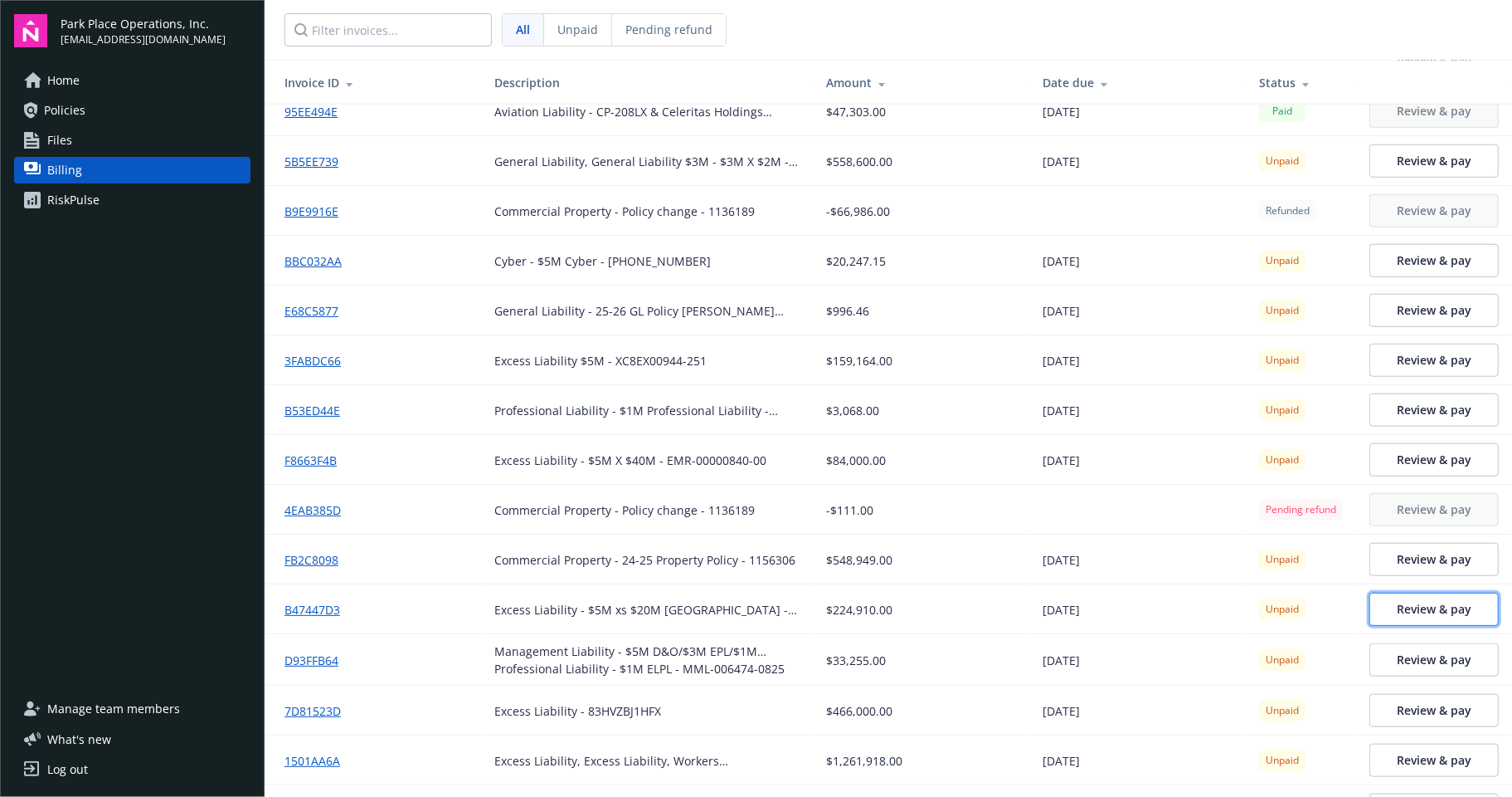
click at [1396, 604] on span "Review & pay" at bounding box center [1434, 608] width 75 height 16
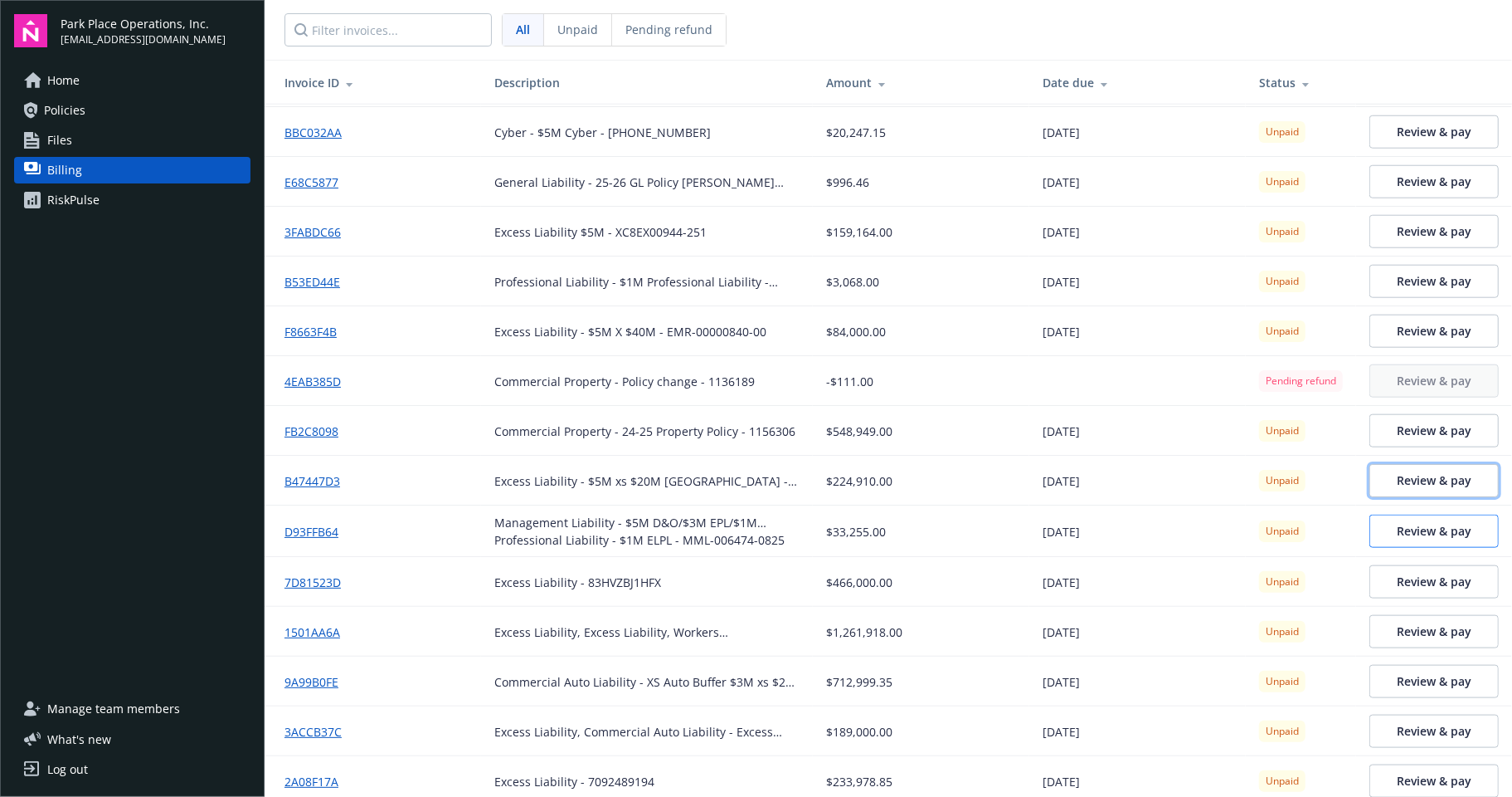
scroll to position [1168, 0]
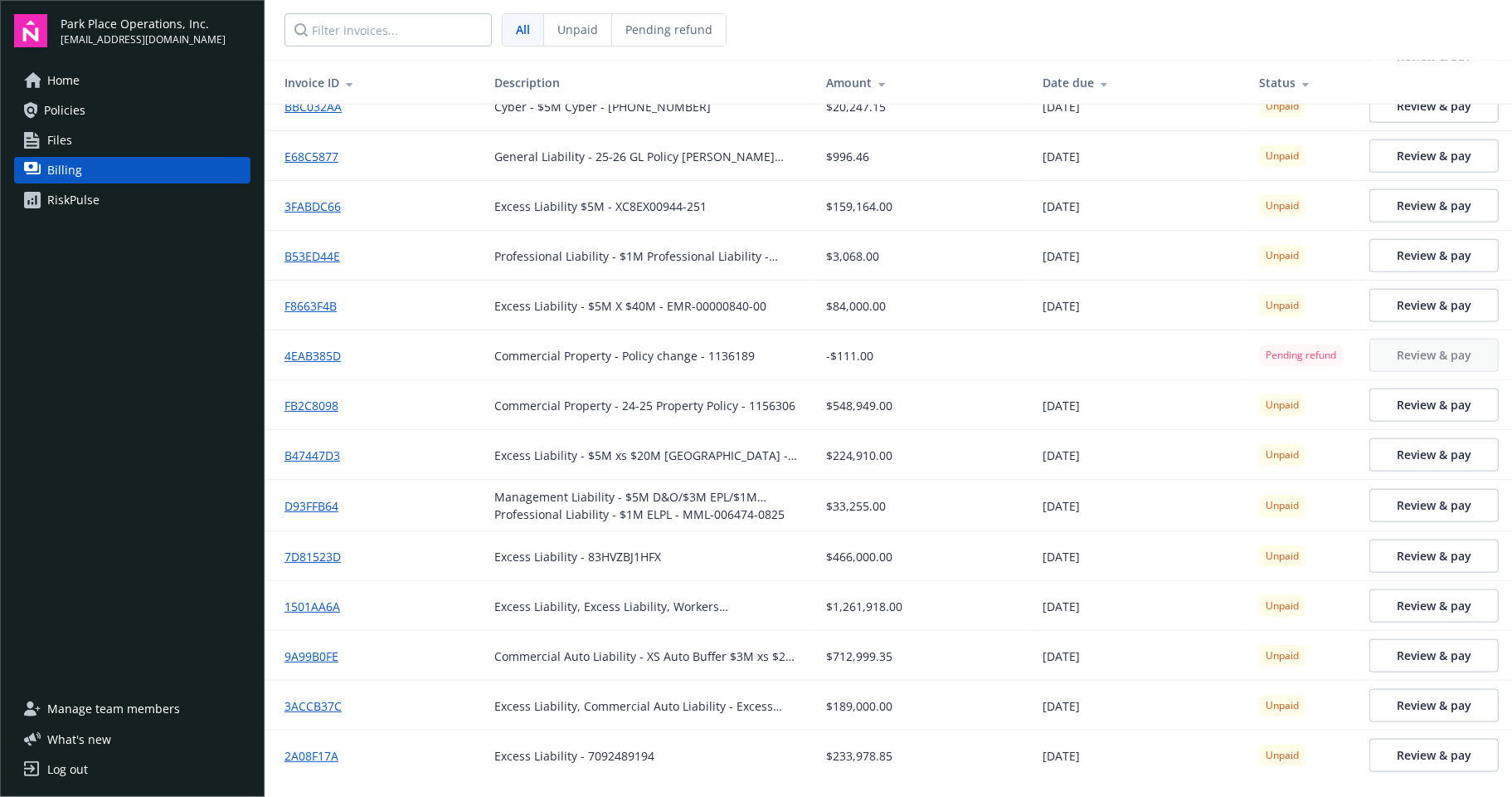
drag, startPoint x: 1159, startPoint y: 767, endPoint x: 269, endPoint y: 84, distance: 1121.9
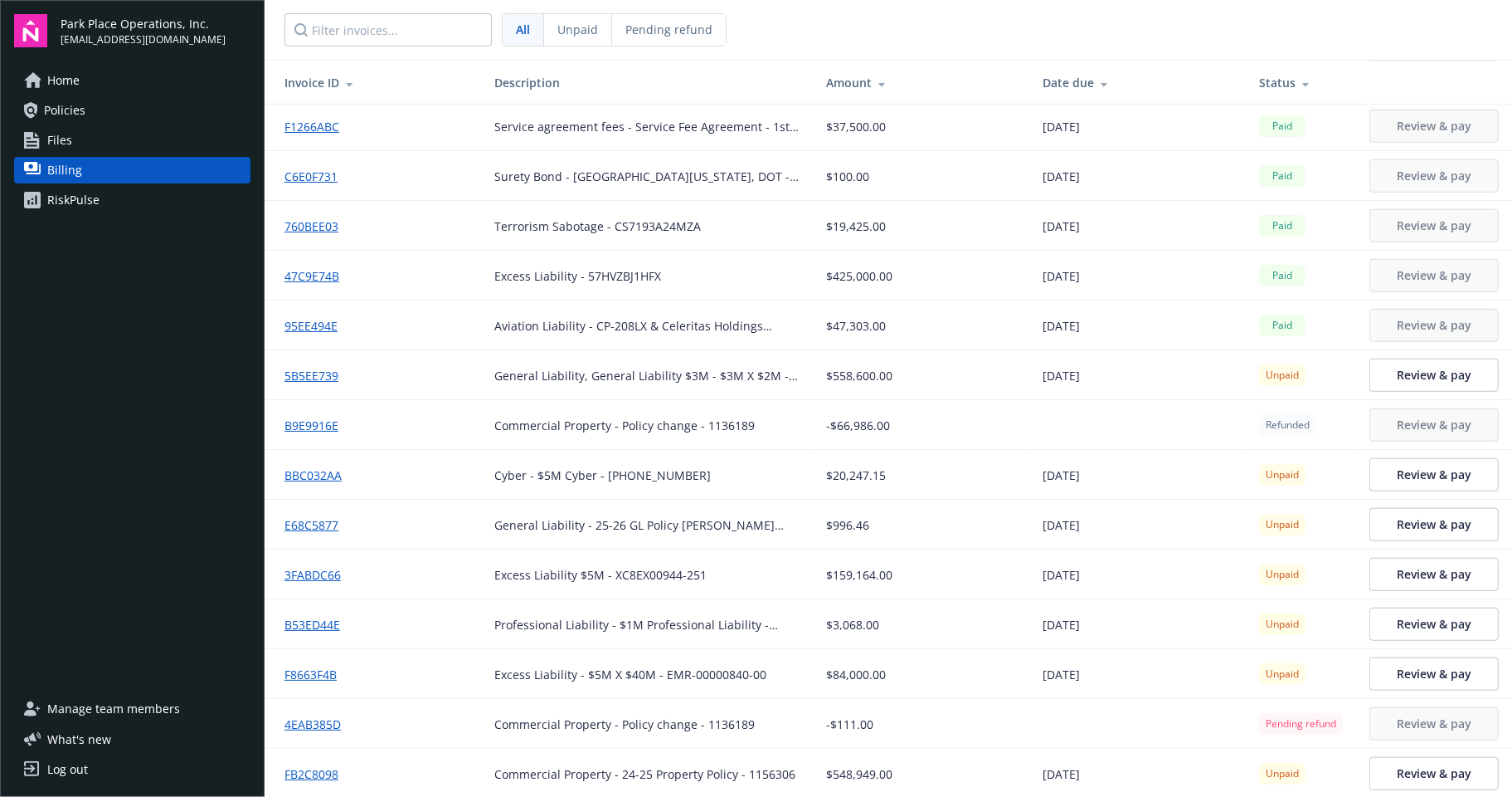
scroll to position [892, 0]
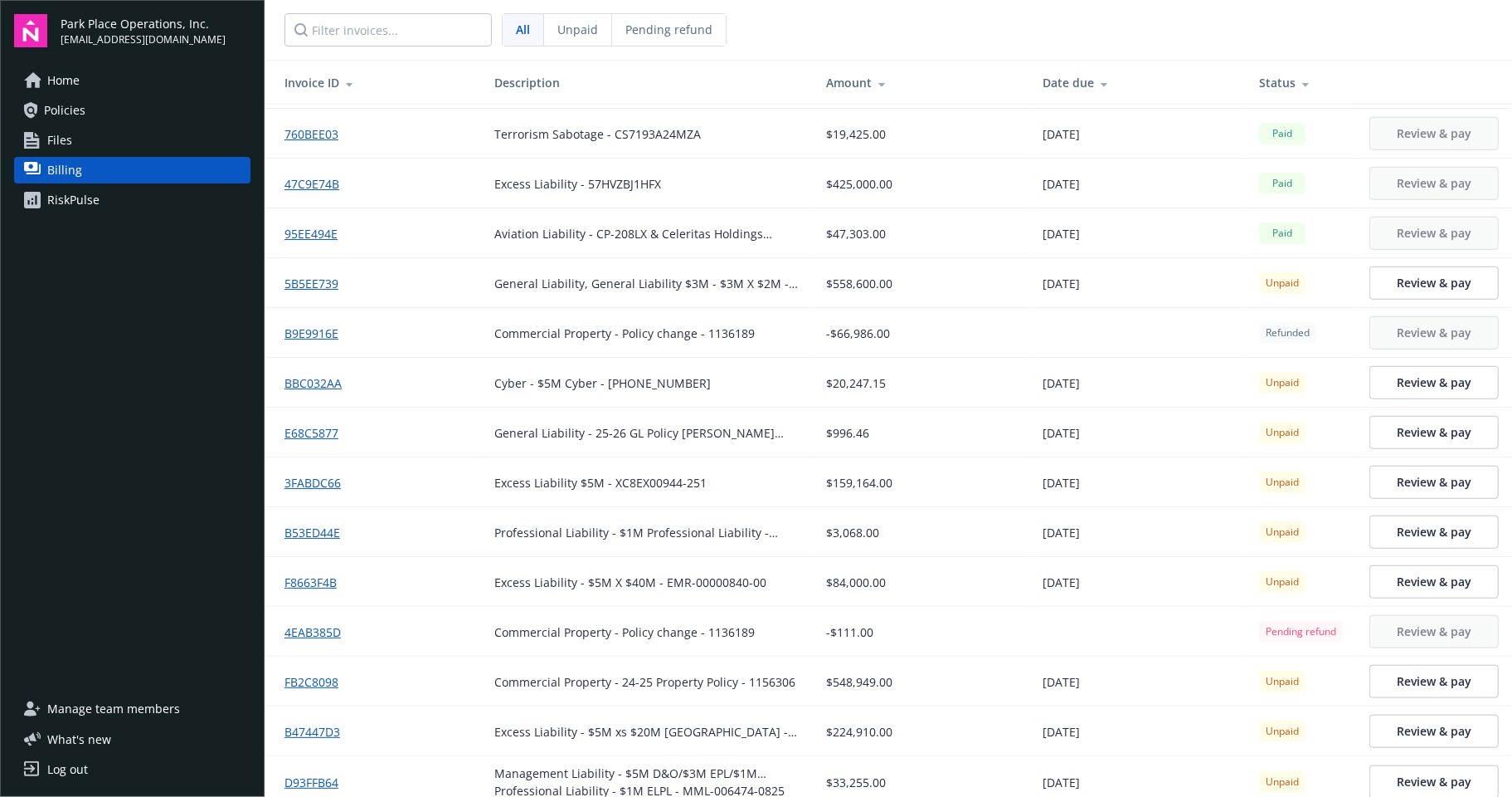
click at [518, 307] on td "Commercial Property - Policy change - 1136189" at bounding box center [646, 332] width 332 height 50
click at [85, 103] on link "Policies" at bounding box center [132, 110] width 236 height 26
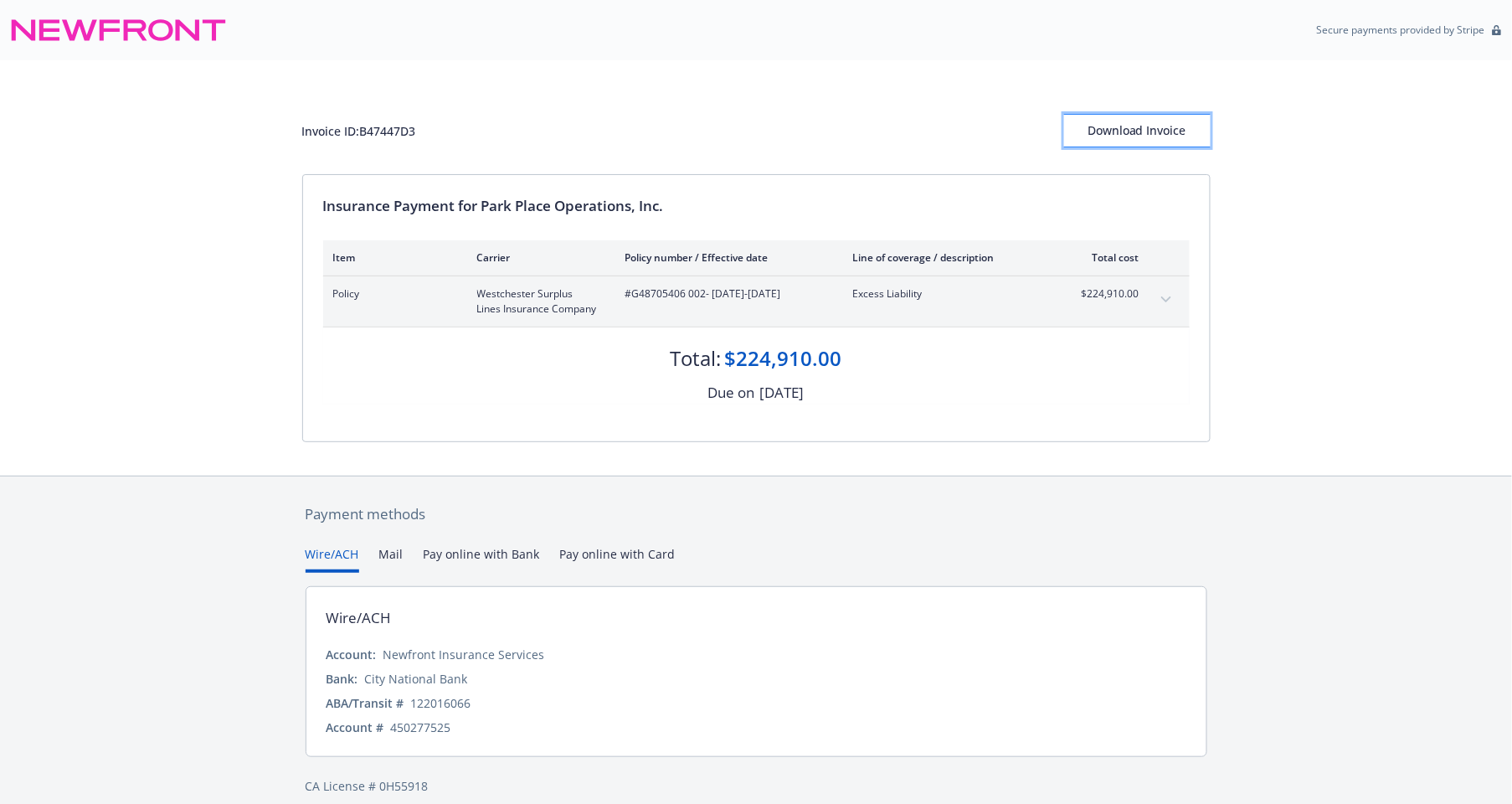
click at [1151, 129] on div "Download Invoice" at bounding box center [1137, 131] width 146 height 32
click at [162, 239] on div "Invoice ID: B47447D3 Download Invoice Insurance Payment for Park Place Operatio…" at bounding box center [756, 268] width 1512 height 415
